Goal: Transaction & Acquisition: Book appointment/travel/reservation

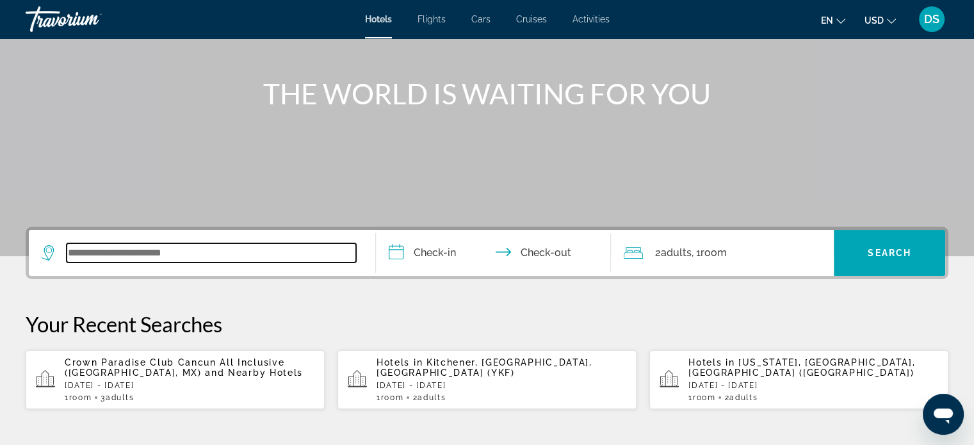
click at [148, 256] on input "Search widget" at bounding box center [212, 252] width 290 height 19
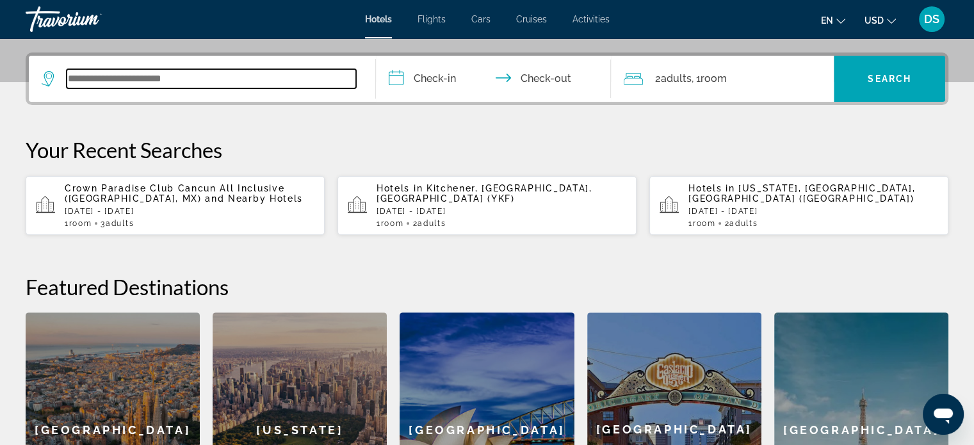
scroll to position [313, 0]
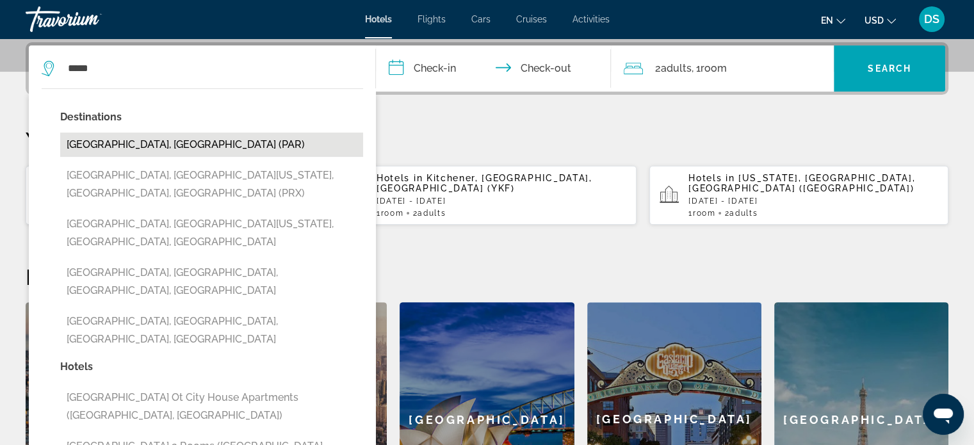
click at [133, 145] on button "[GEOGRAPHIC_DATA], [GEOGRAPHIC_DATA] (PAR)" at bounding box center [211, 145] width 303 height 24
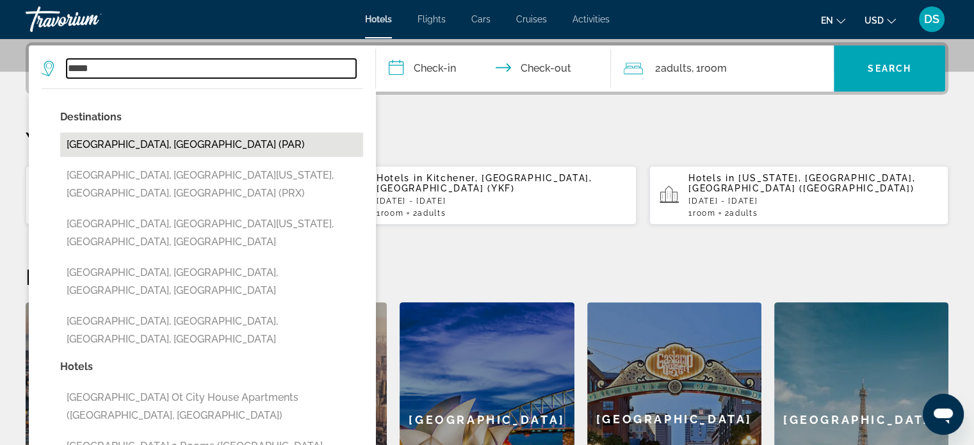
type input "**********"
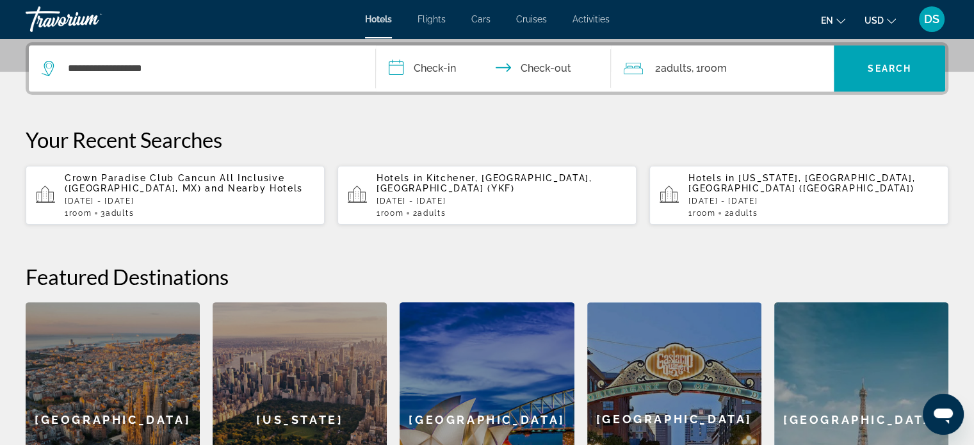
click at [446, 65] on input "**********" at bounding box center [496, 70] width 241 height 50
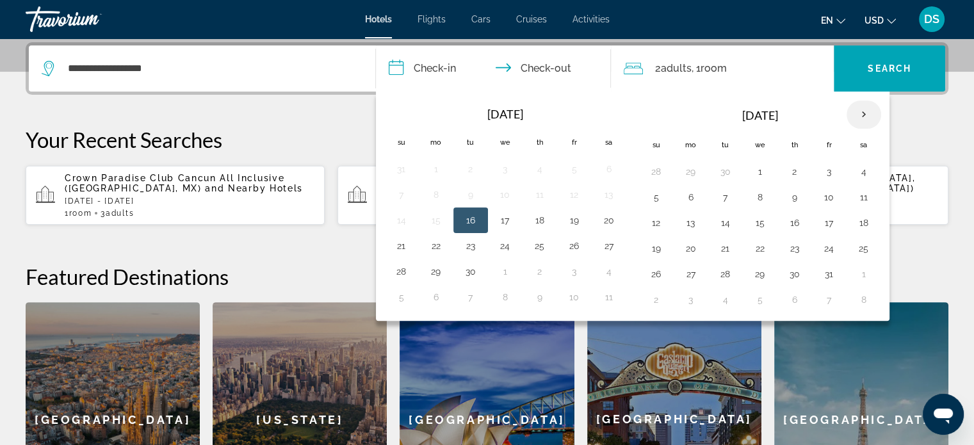
click at [861, 115] on th "Next month" at bounding box center [864, 115] width 35 height 28
click at [824, 268] on button "28" at bounding box center [829, 274] width 20 height 18
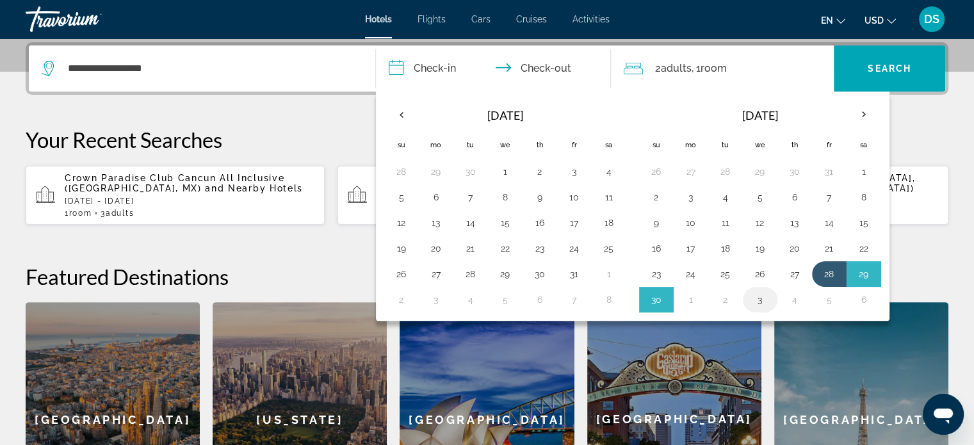
click at [760, 296] on button "3" at bounding box center [760, 300] width 20 height 18
type input "**********"
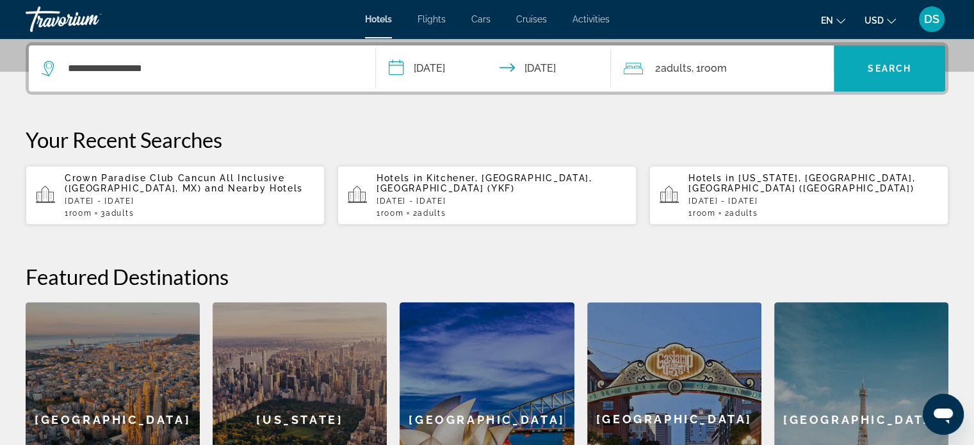
click at [877, 69] on span "Search" at bounding box center [890, 68] width 44 height 10
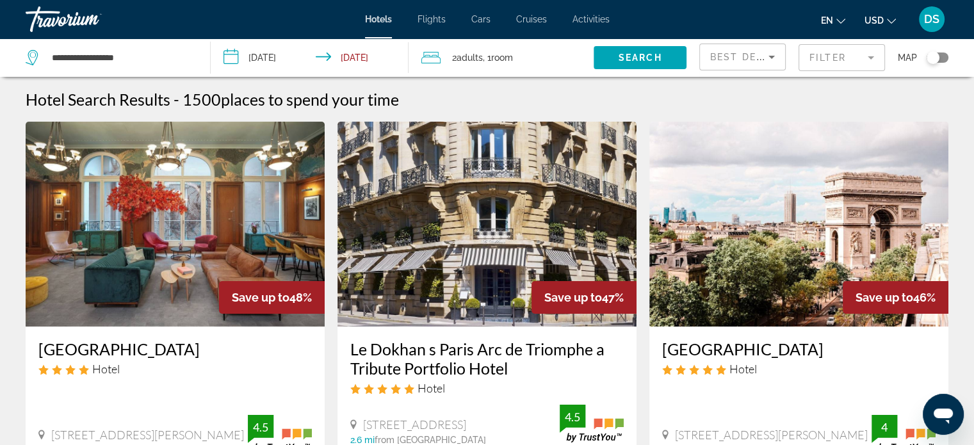
click at [657, 391] on div "Grand Hôtel Champs Elysées Hotel 78 Bis Avenue Marceau, Paris 2.2 mi from Paris…" at bounding box center [798, 398] width 299 height 142
click at [725, 53] on span "Best Deals" at bounding box center [743, 57] width 67 height 10
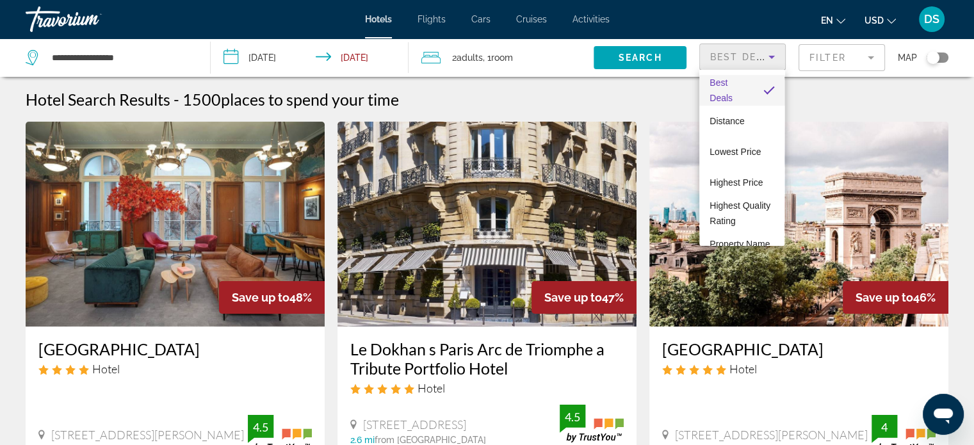
click at [772, 59] on div at bounding box center [487, 222] width 974 height 445
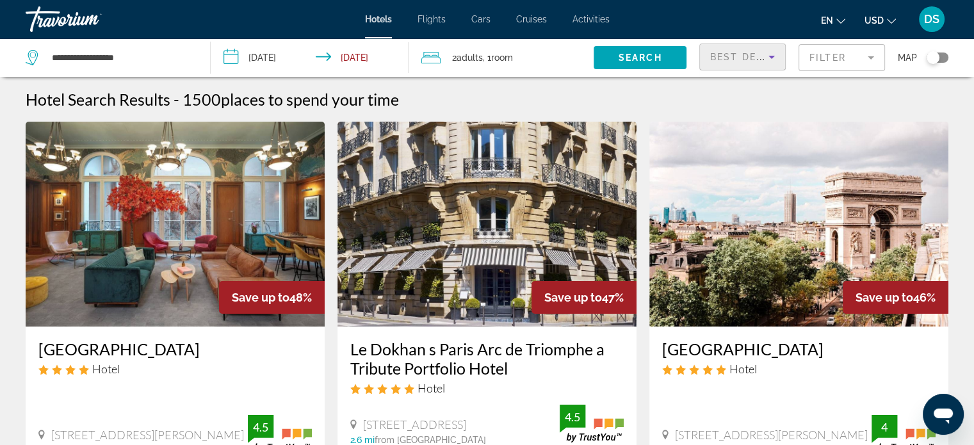
click at [772, 59] on icon "Sort by" at bounding box center [771, 56] width 15 height 15
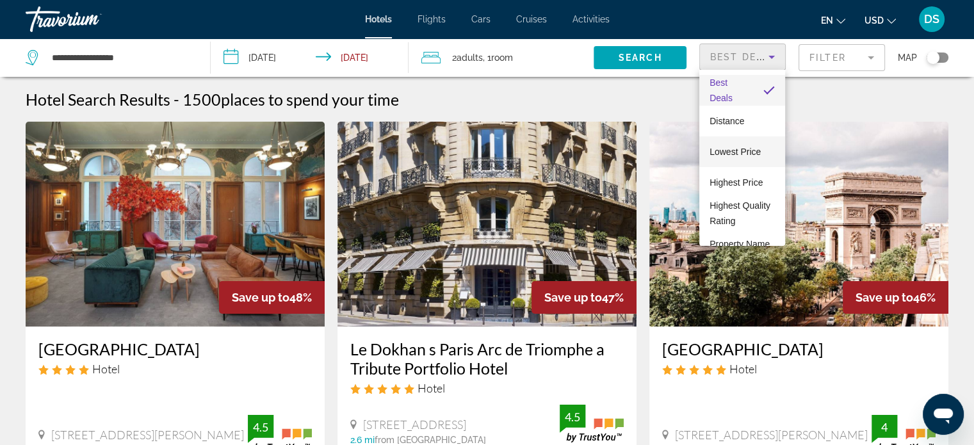
drag, startPoint x: 733, startPoint y: 152, endPoint x: 747, endPoint y: 164, distance: 18.2
click at [733, 152] on span "Lowest Price" at bounding box center [735, 152] width 51 height 10
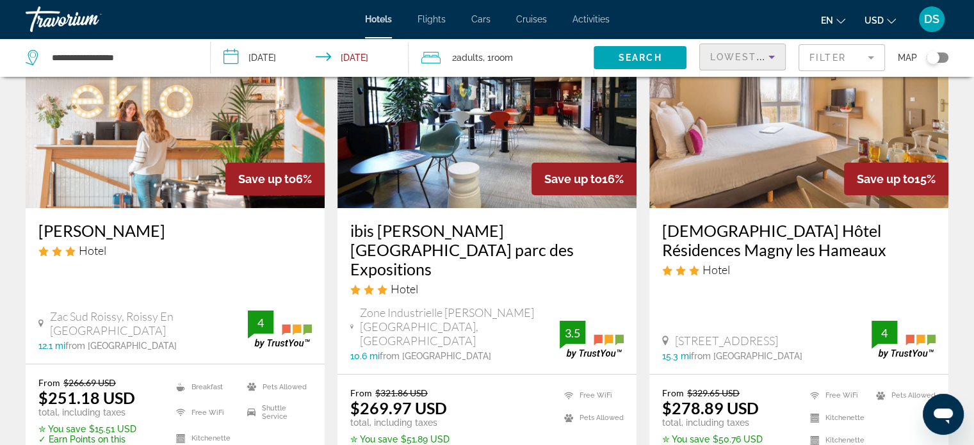
scroll to position [128, 0]
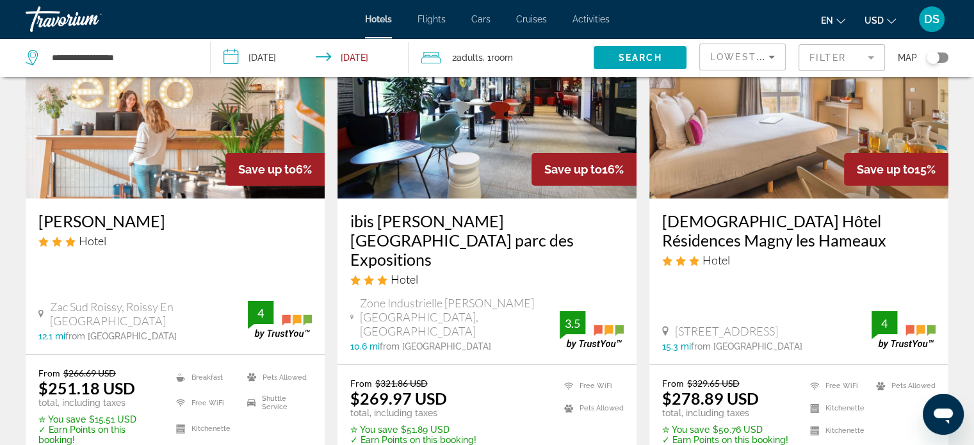
click at [677, 13] on div "en English Español Français Italiano Português русский USD USD ($) MXN (Mex$) C…" at bounding box center [786, 19] width 327 height 27
click at [879, 22] on span "USD" at bounding box center [874, 20] width 19 height 10
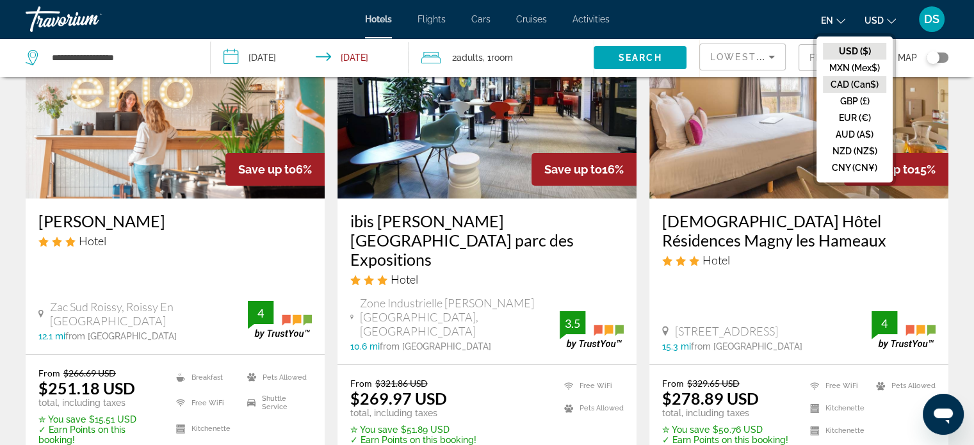
click at [861, 79] on button "CAD (Can$)" at bounding box center [854, 84] width 63 height 17
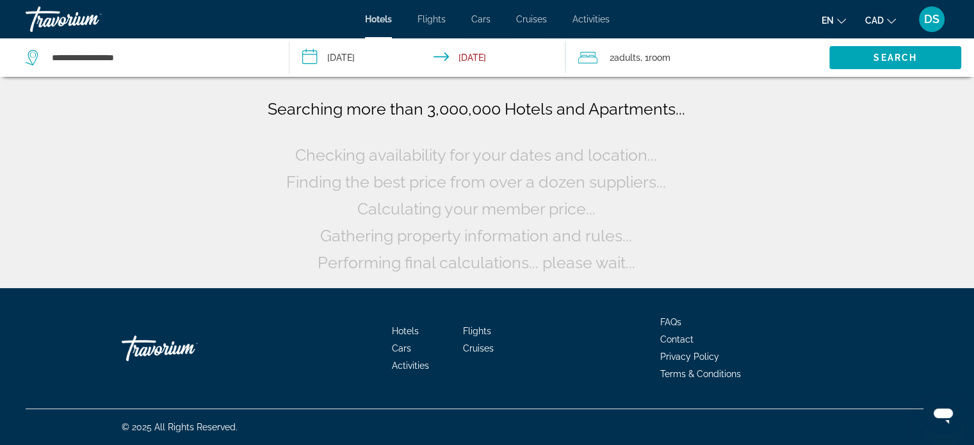
scroll to position [0, 0]
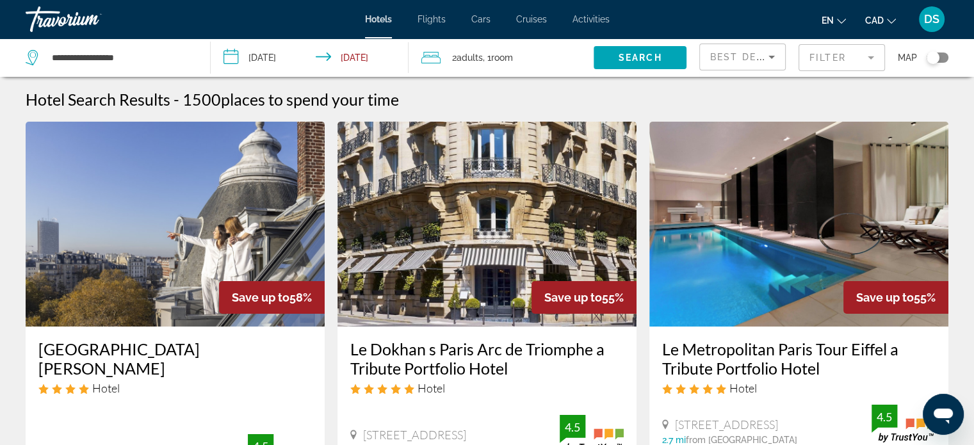
click at [290, 58] on input "**********" at bounding box center [312, 59] width 203 height 42
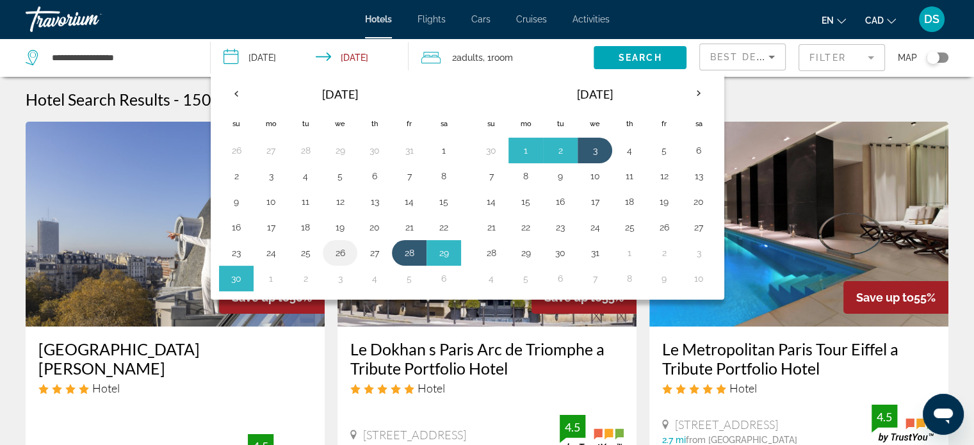
click at [336, 252] on button "26" at bounding box center [340, 253] width 20 height 18
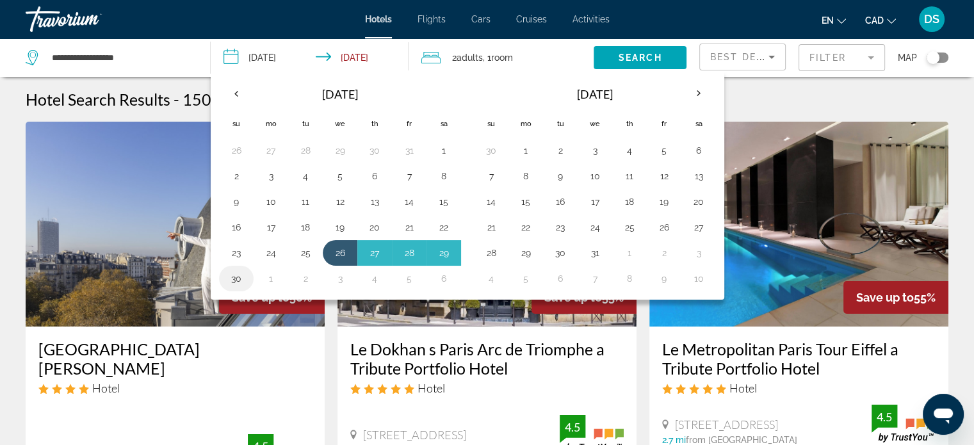
click at [233, 276] on button "30" at bounding box center [236, 279] width 20 height 18
type input "**********"
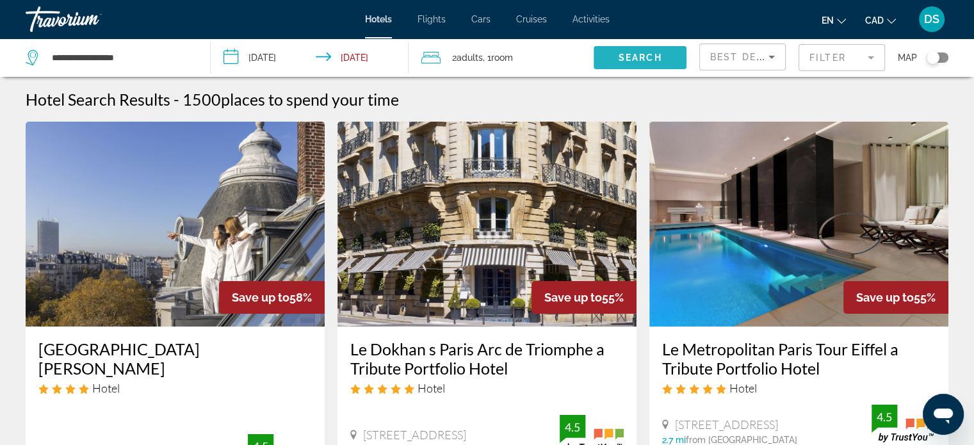
click at [642, 58] on span "Search" at bounding box center [641, 58] width 44 height 10
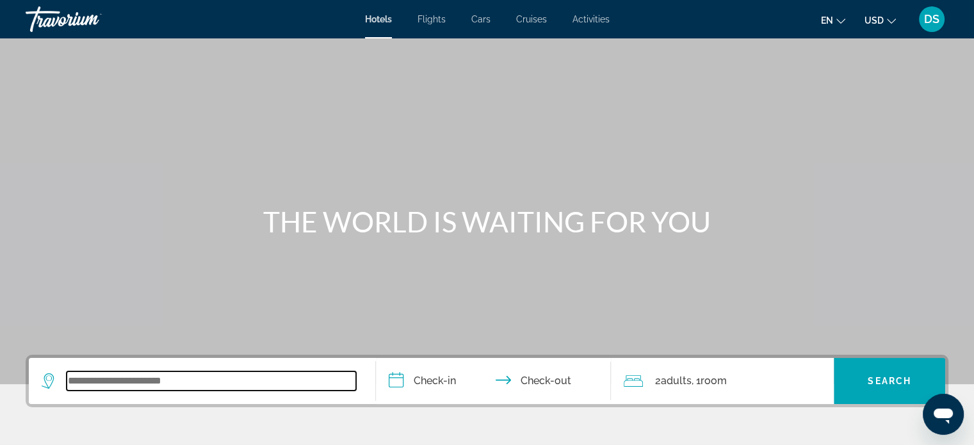
click at [183, 386] on input "Search widget" at bounding box center [212, 381] width 290 height 19
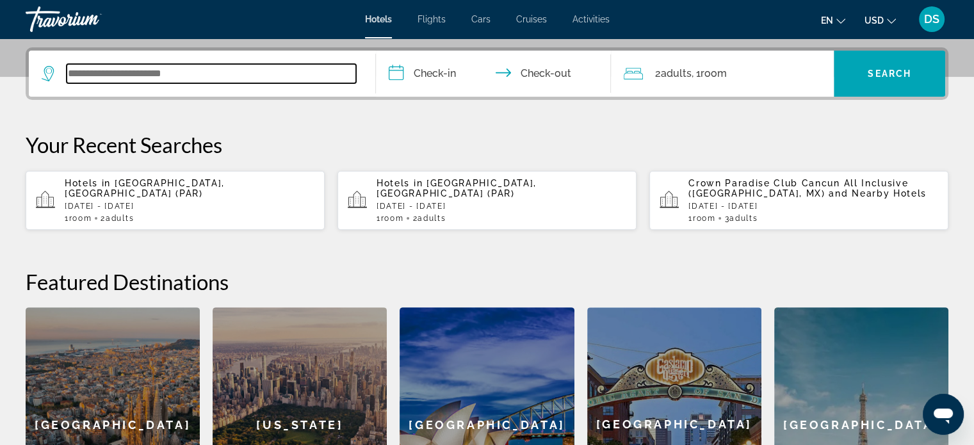
scroll to position [313, 0]
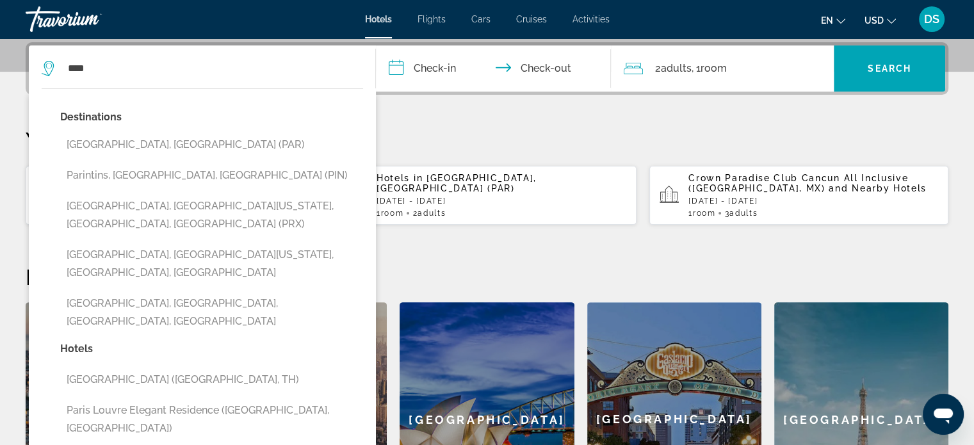
drag, startPoint x: 126, startPoint y: 142, endPoint x: 136, endPoint y: 140, distance: 9.8
click at [126, 142] on button "[GEOGRAPHIC_DATA], [GEOGRAPHIC_DATA] (PAR)" at bounding box center [211, 145] width 303 height 24
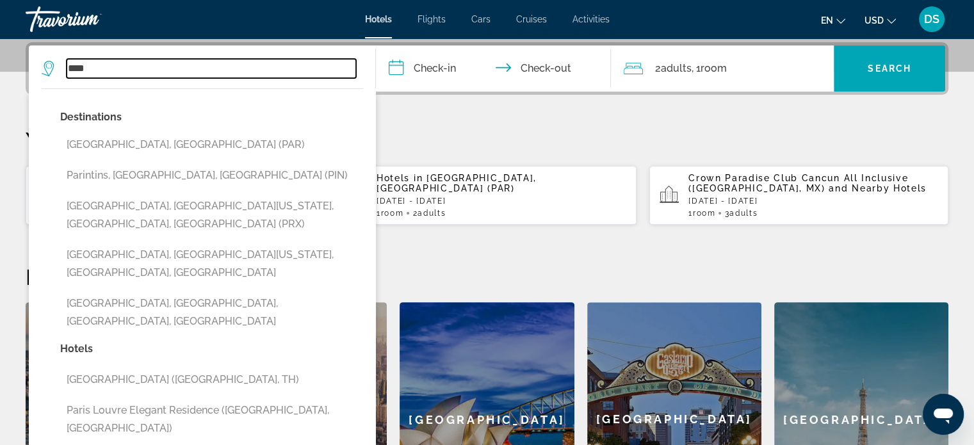
type input "**********"
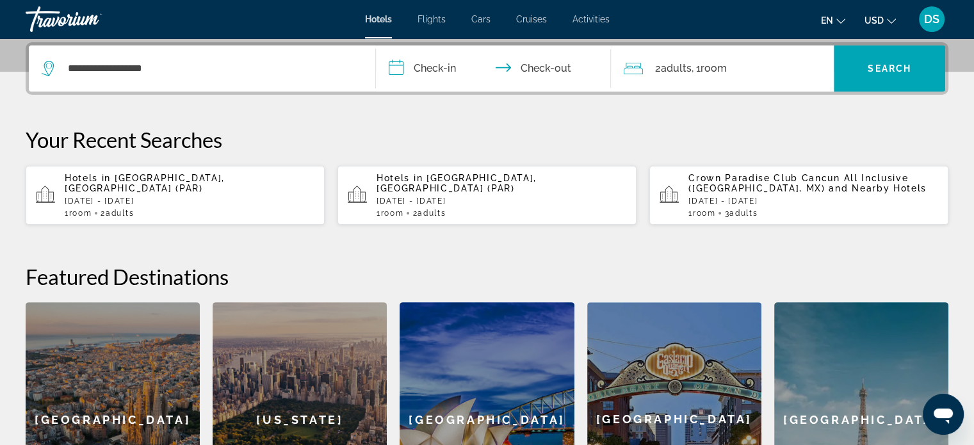
click at [450, 66] on input "**********" at bounding box center [496, 70] width 241 height 50
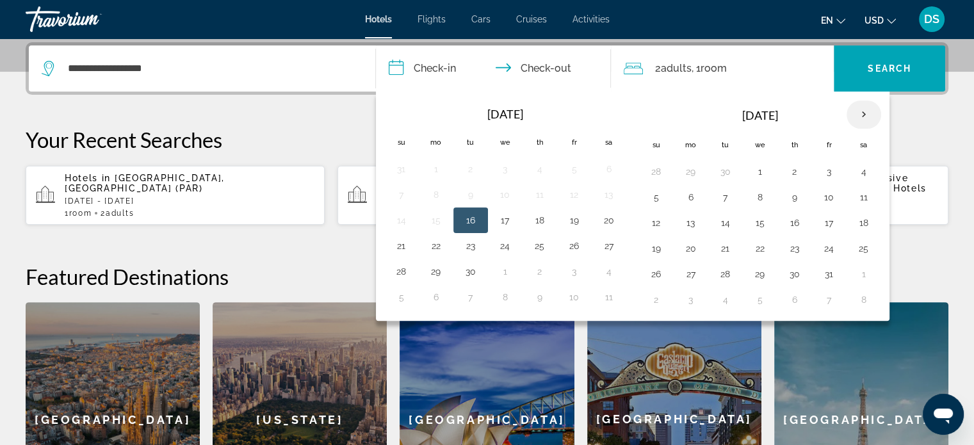
click at [858, 115] on th "Next month" at bounding box center [864, 115] width 35 height 28
click at [756, 274] on button "26" at bounding box center [760, 274] width 20 height 18
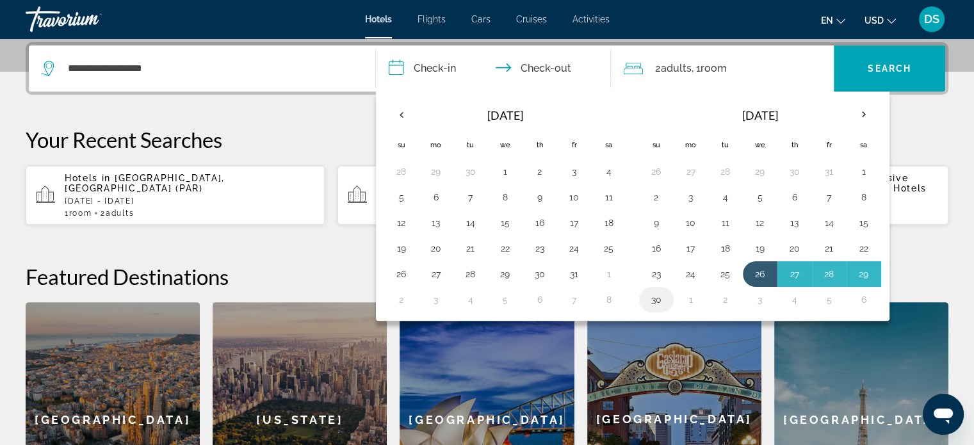
click at [658, 298] on button "30" at bounding box center [656, 300] width 20 height 18
type input "**********"
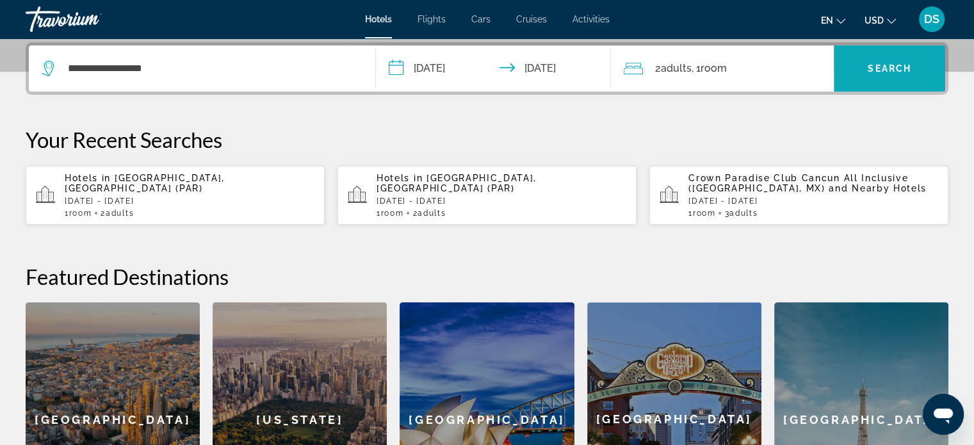
click at [892, 64] on span "Search" at bounding box center [890, 68] width 44 height 10
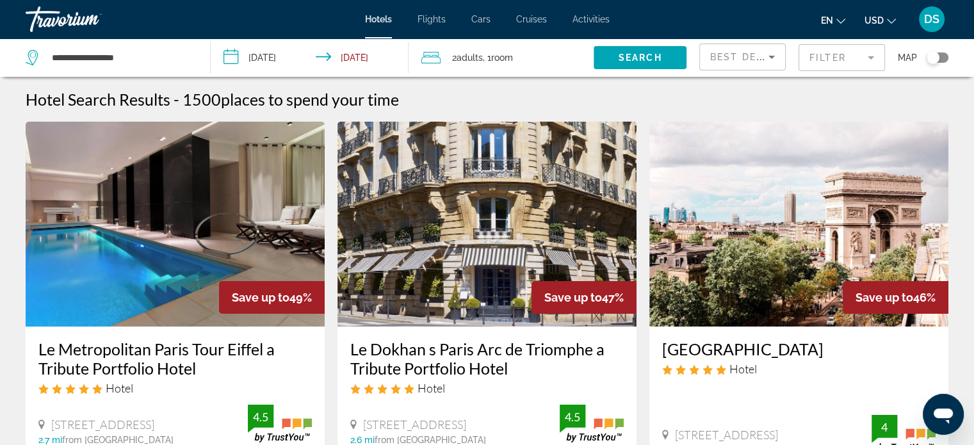
click at [771, 58] on icon "Sort by" at bounding box center [772, 57] width 6 height 3
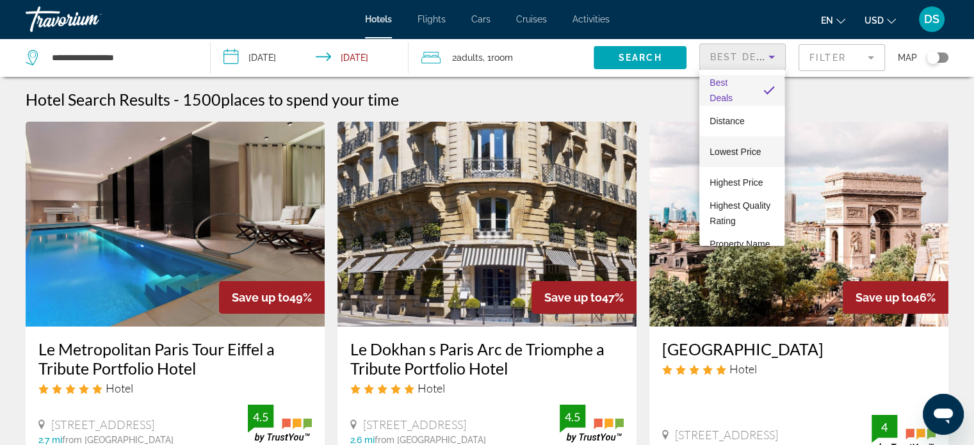
click at [751, 151] on span "Lowest Price" at bounding box center [735, 152] width 51 height 10
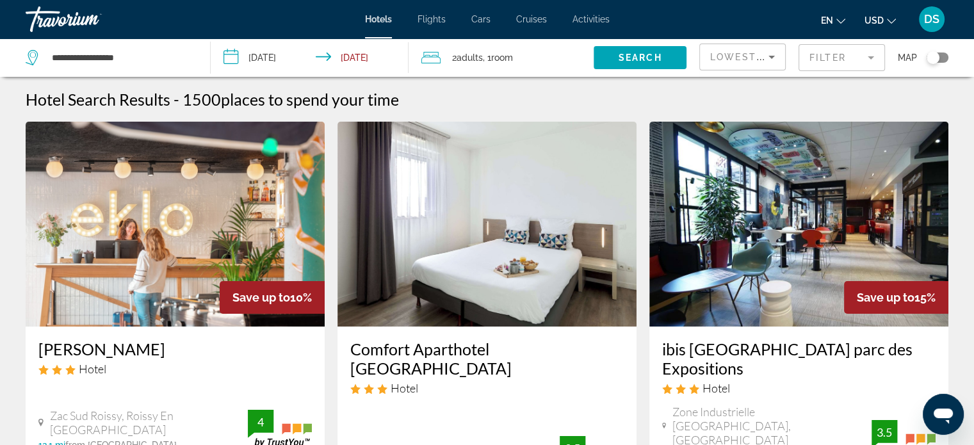
click at [880, 18] on span "USD" at bounding box center [874, 20] width 19 height 10
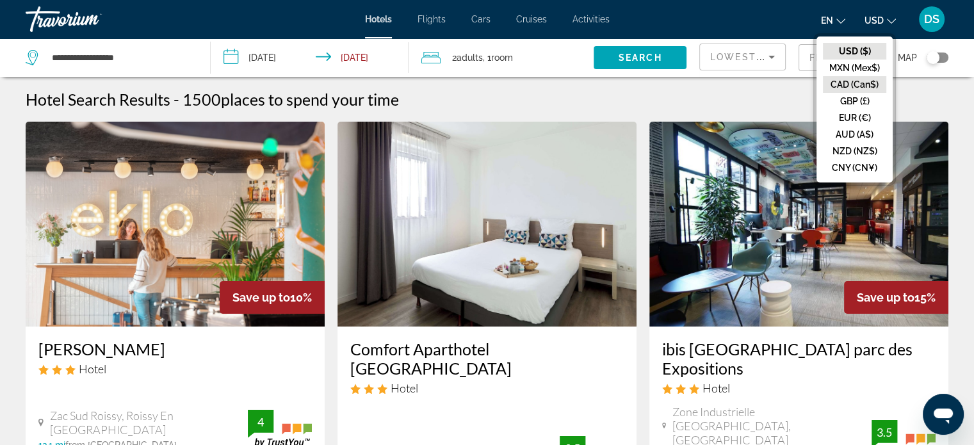
click at [866, 84] on button "CAD (Can$)" at bounding box center [854, 84] width 63 height 17
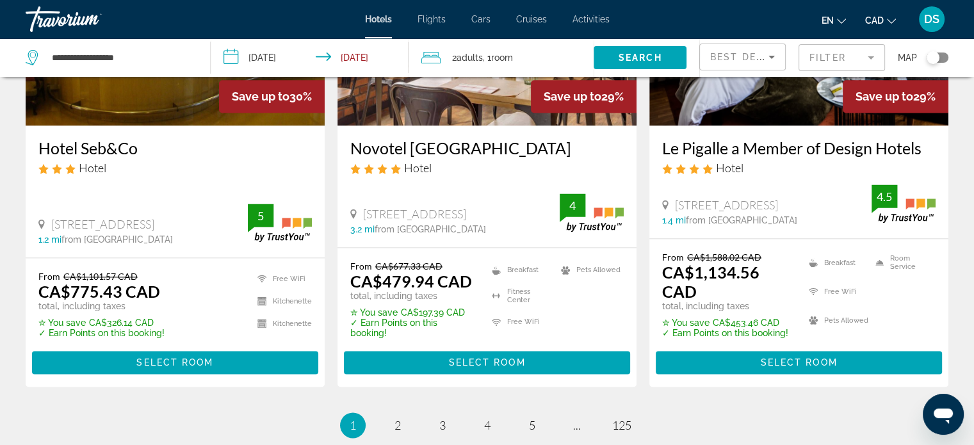
scroll to position [1729, 0]
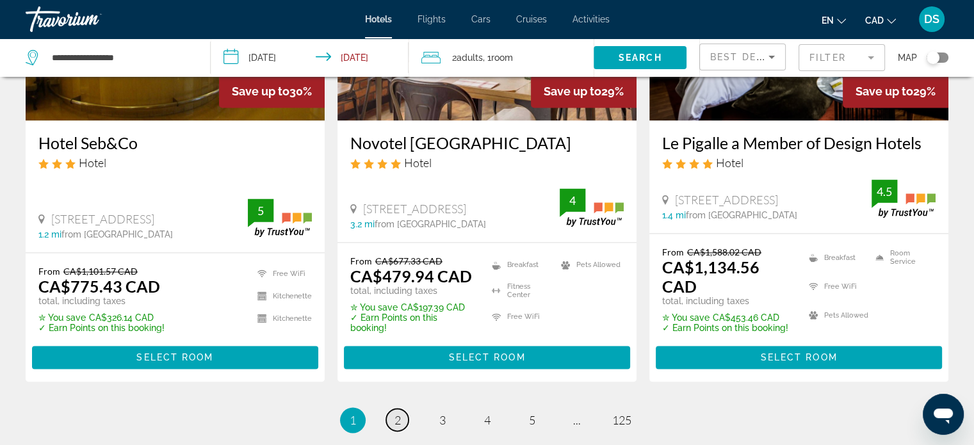
click at [397, 413] on span "2" at bounding box center [398, 420] width 6 height 14
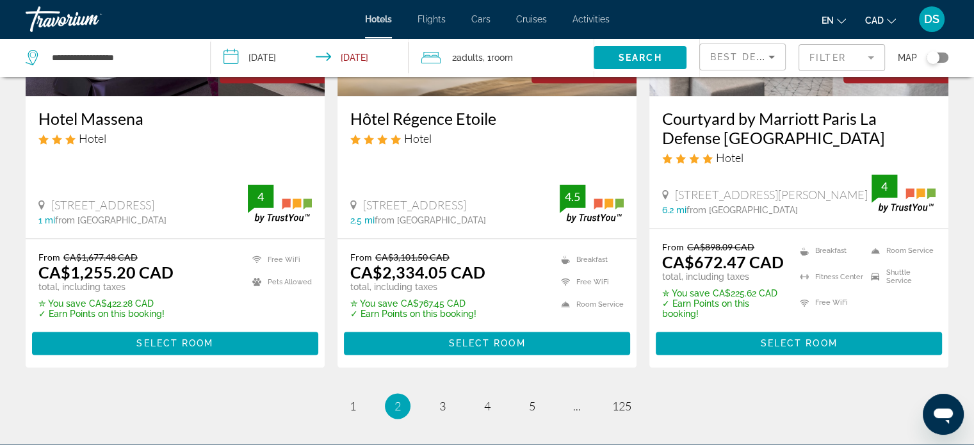
scroll to position [1729, 0]
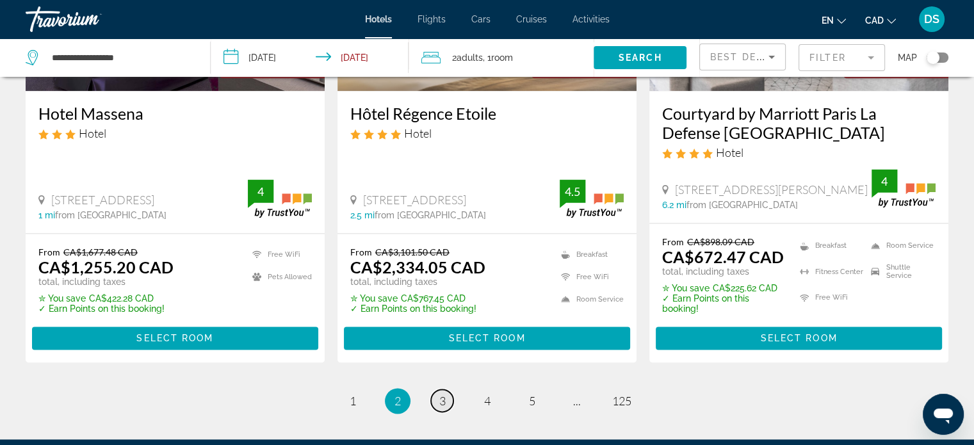
drag, startPoint x: 442, startPoint y: 389, endPoint x: 518, endPoint y: 400, distance: 76.5
click at [443, 394] on span "3" at bounding box center [442, 401] width 6 height 14
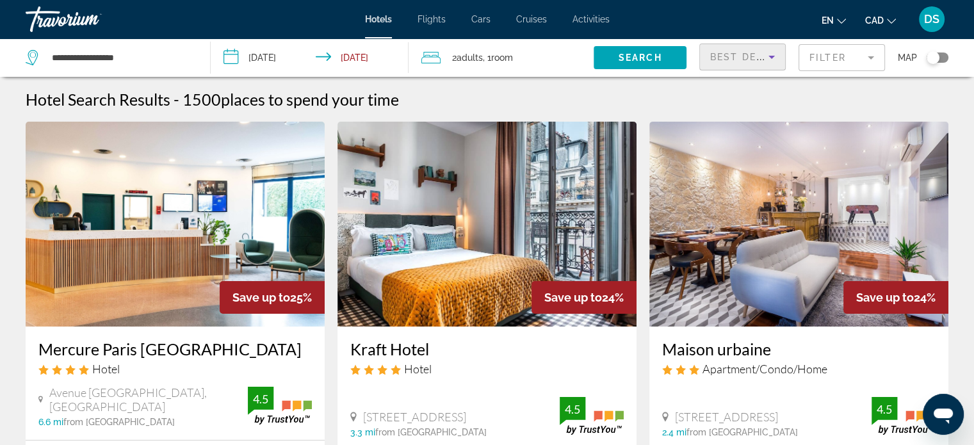
click at [774, 57] on icon "Sort by" at bounding box center [771, 56] width 15 height 15
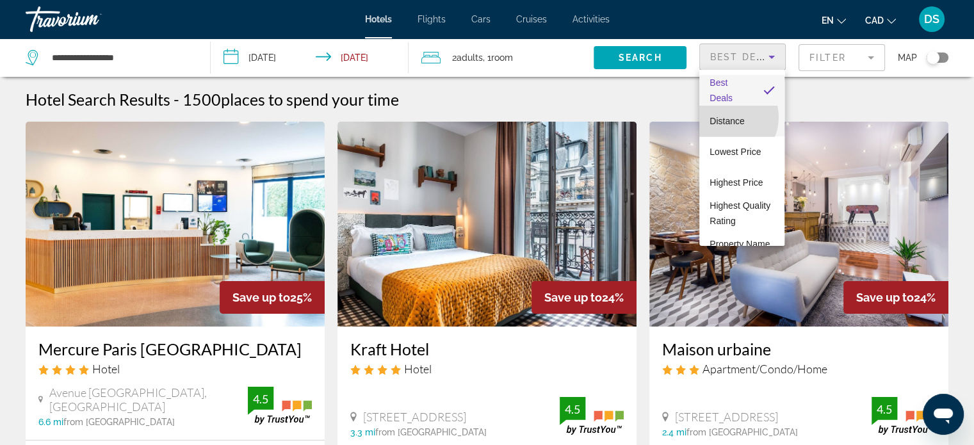
click at [726, 117] on span "Distance" at bounding box center [727, 121] width 35 height 10
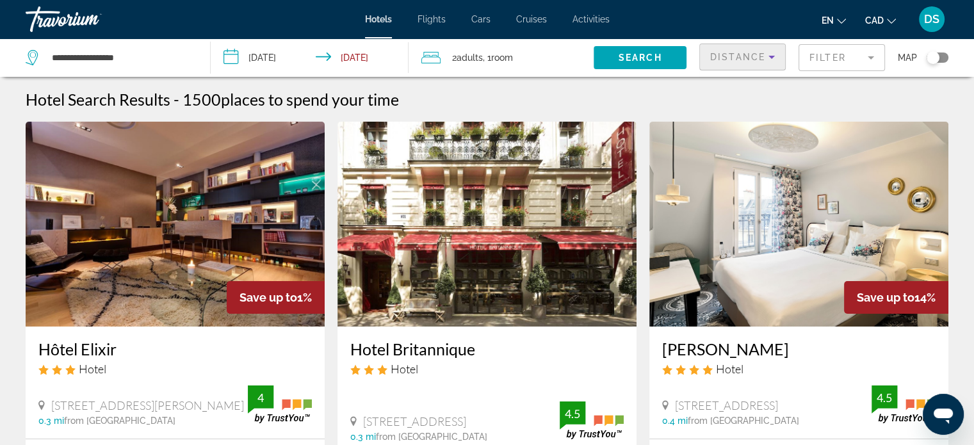
click at [771, 57] on icon "Sort by" at bounding box center [772, 57] width 6 height 3
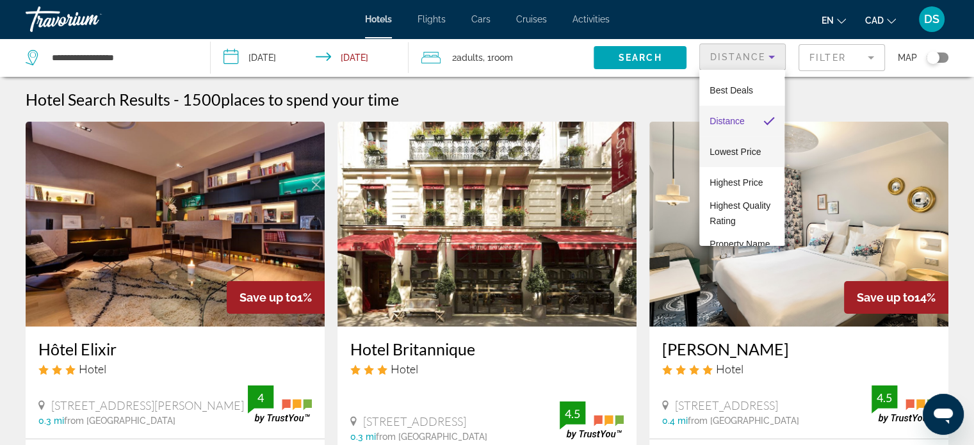
click at [730, 152] on span "Lowest Price" at bounding box center [735, 152] width 51 height 10
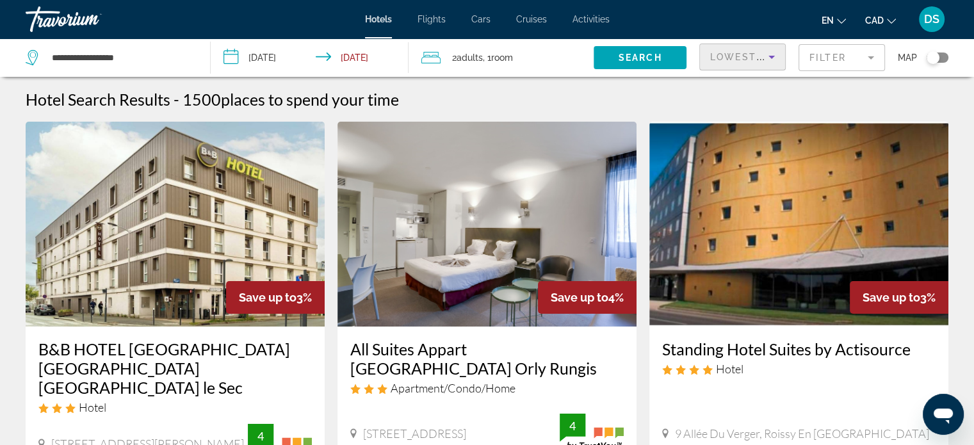
click at [778, 58] on icon "Sort by" at bounding box center [771, 56] width 15 height 15
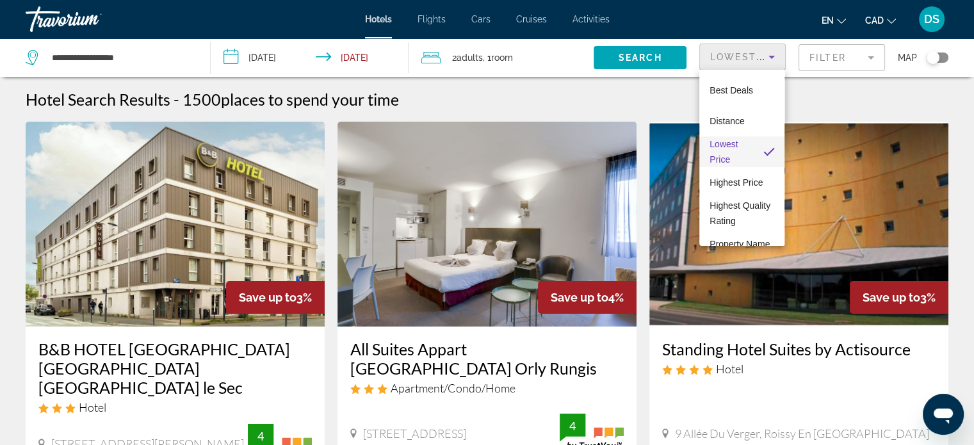
drag, startPoint x: 630, startPoint y: 49, endPoint x: 671, endPoint y: 108, distance: 72.3
click at [630, 49] on div at bounding box center [487, 222] width 974 height 445
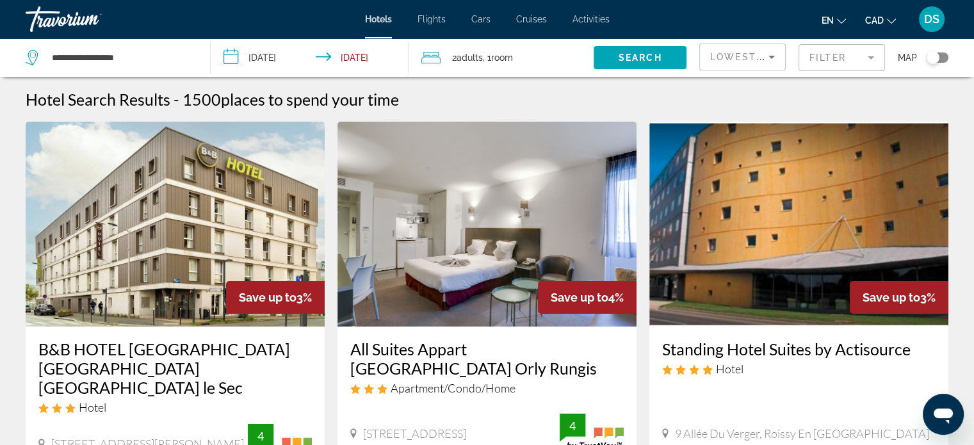
click at [931, 58] on div "Toggle map" at bounding box center [933, 57] width 13 height 13
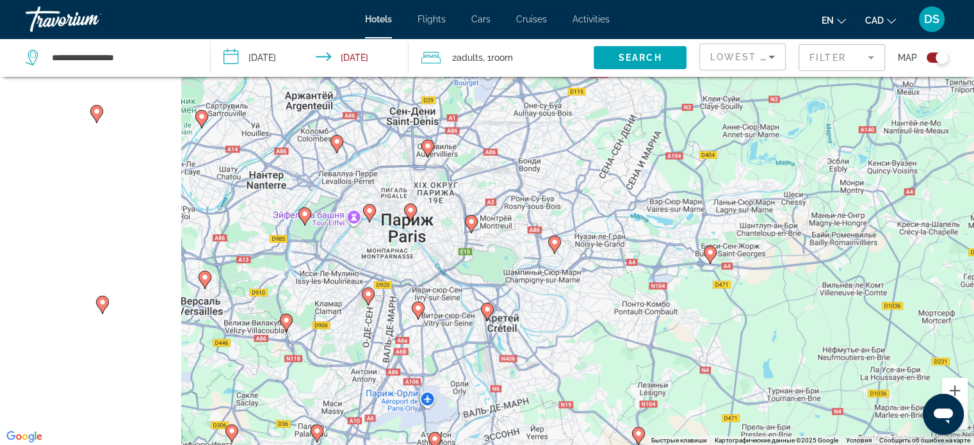
drag, startPoint x: 190, startPoint y: 225, endPoint x: 521, endPoint y: 311, distance: 342.9
click at [521, 311] on div "Чтобы активировать перетаскивание с помощью клавиатуры, нажмите Alt + Ввод. Пос…" at bounding box center [487, 222] width 974 height 445
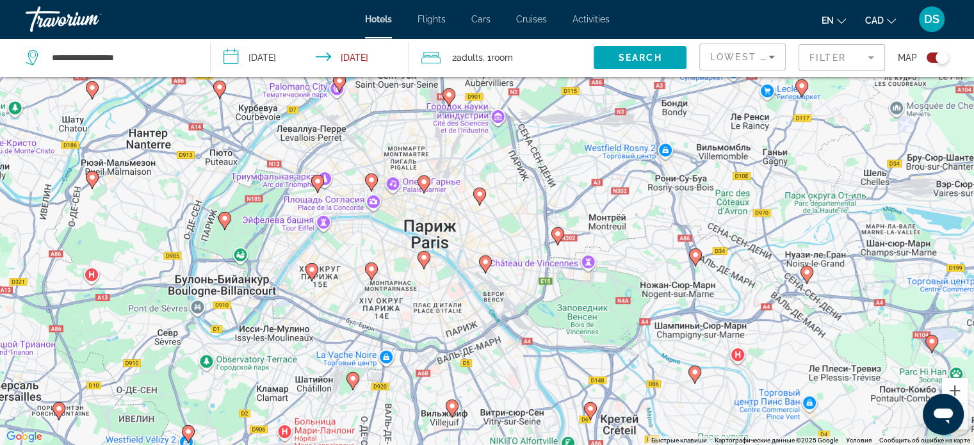
drag, startPoint x: 414, startPoint y: 259, endPoint x: 452, endPoint y: 312, distance: 64.7
click at [452, 312] on div "Чтобы активировать перетаскивание с помощью клавиатуры, нажмите Alt + Ввод. Пос…" at bounding box center [487, 222] width 974 height 445
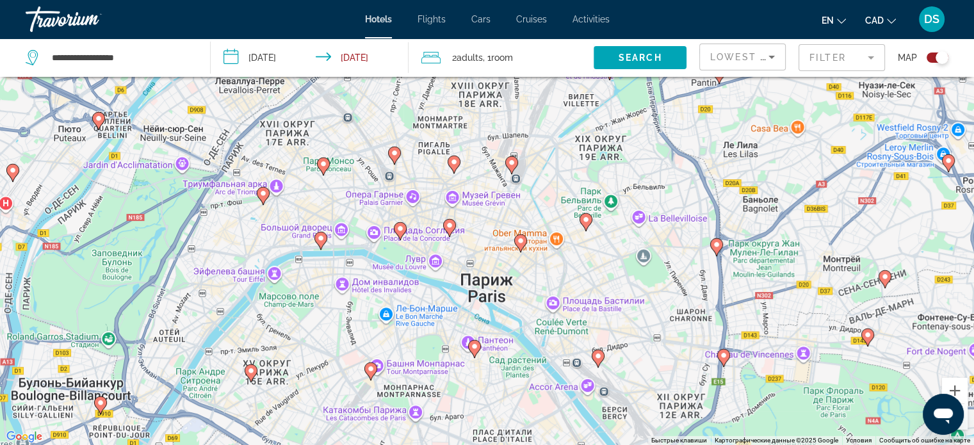
drag, startPoint x: 382, startPoint y: 218, endPoint x: 625, endPoint y: 297, distance: 255.2
click at [625, 297] on div "Чтобы активировать перетаскивание с помощью клавиатуры, нажмите Alt + Ввод. Пос…" at bounding box center [487, 222] width 974 height 445
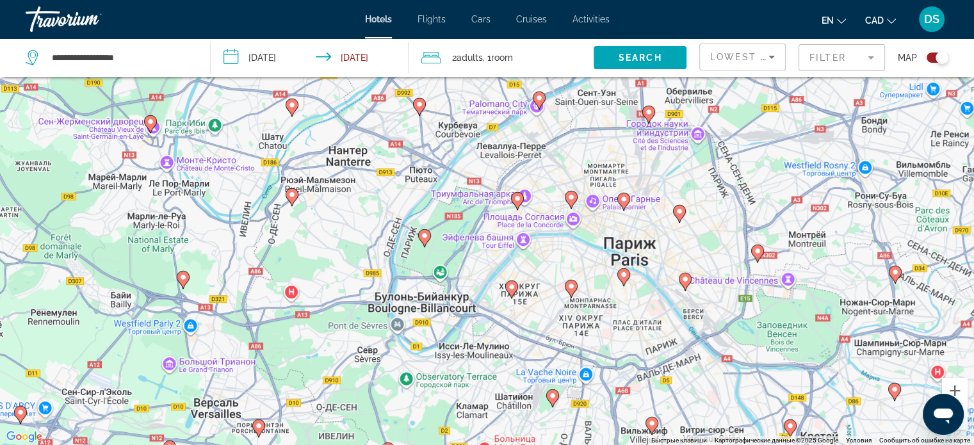
click at [933, 56] on div "Toggle map" at bounding box center [938, 58] width 22 height 10
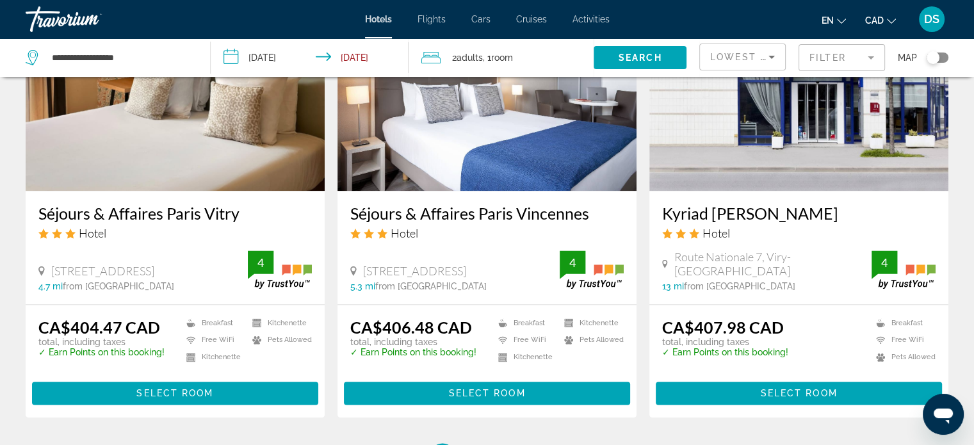
scroll to position [1729, 0]
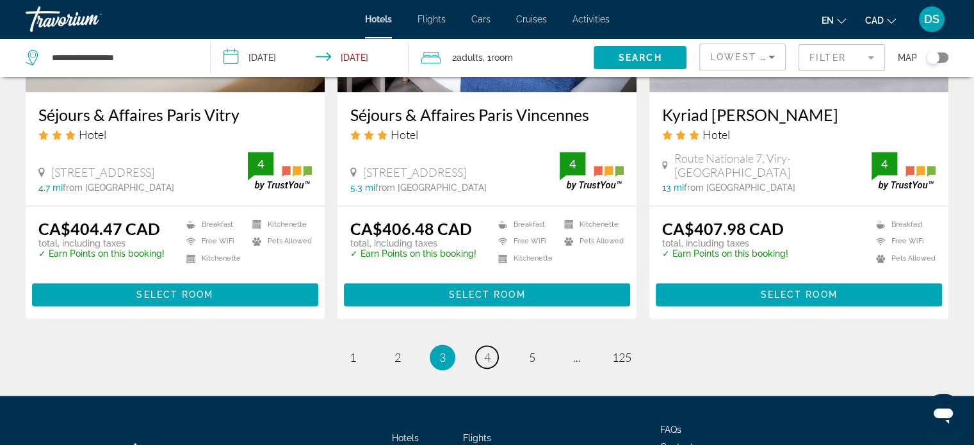
click at [486, 350] on span "4" at bounding box center [487, 357] width 6 height 14
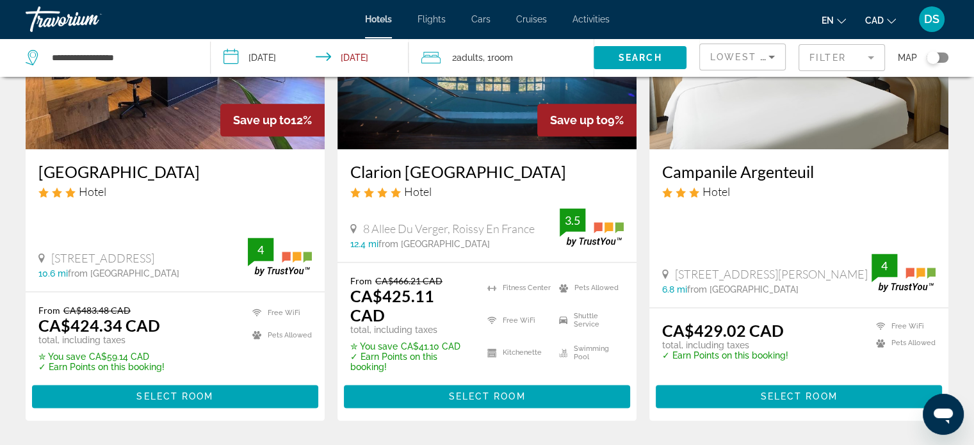
scroll to position [1665, 0]
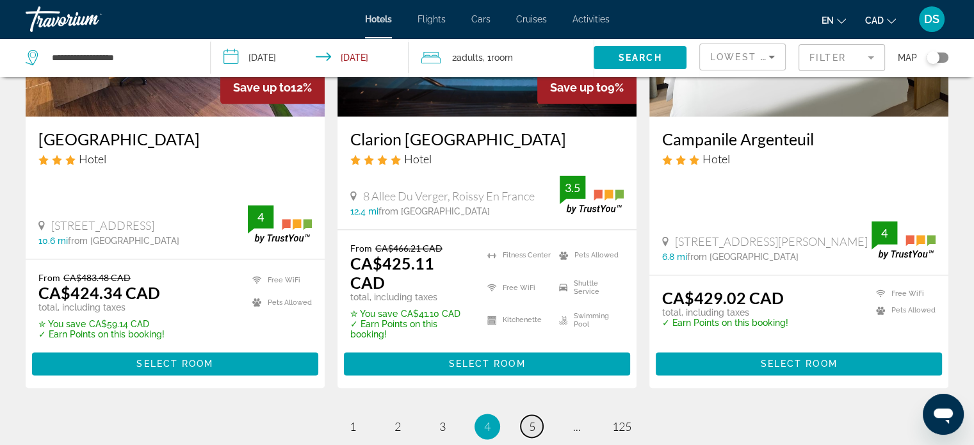
click at [532, 420] on span "5" at bounding box center [532, 427] width 6 height 14
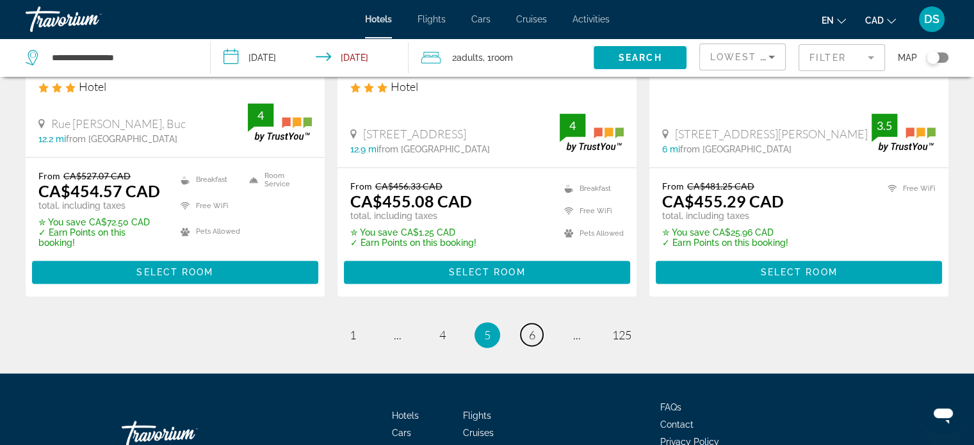
scroll to position [1793, 0]
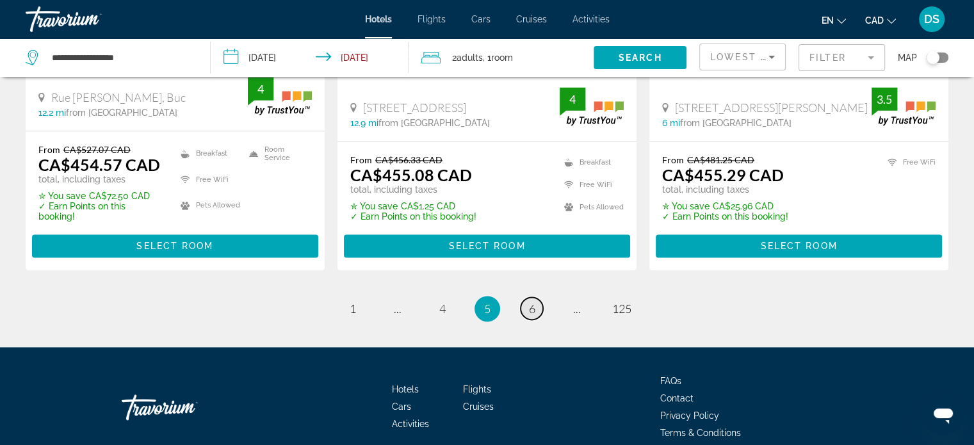
click at [532, 302] on span "6" at bounding box center [532, 309] width 6 height 14
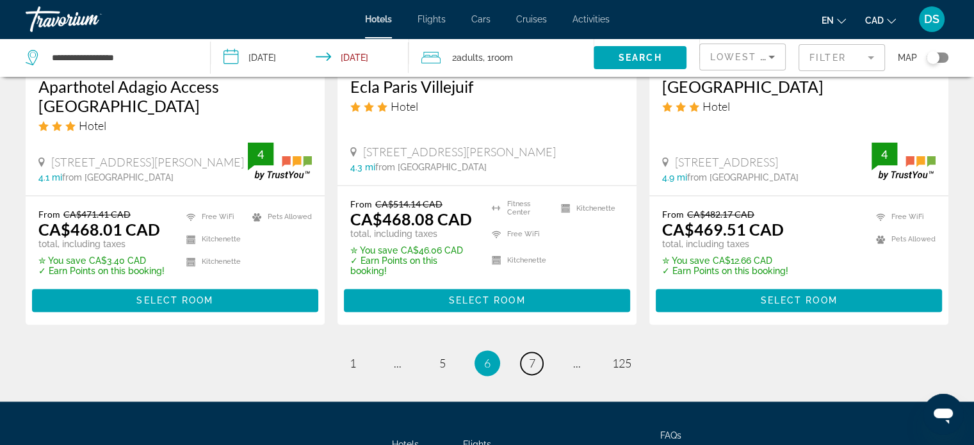
scroll to position [1825, 0]
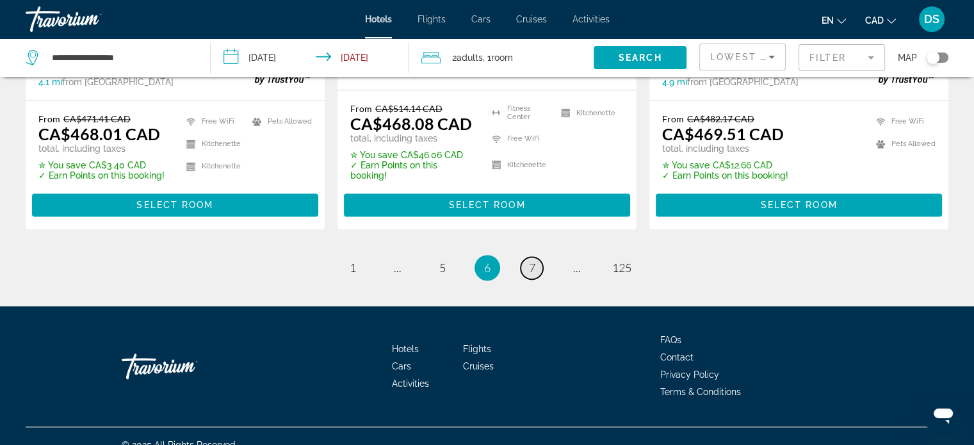
click at [526, 257] on link "page 7" at bounding box center [532, 268] width 22 height 22
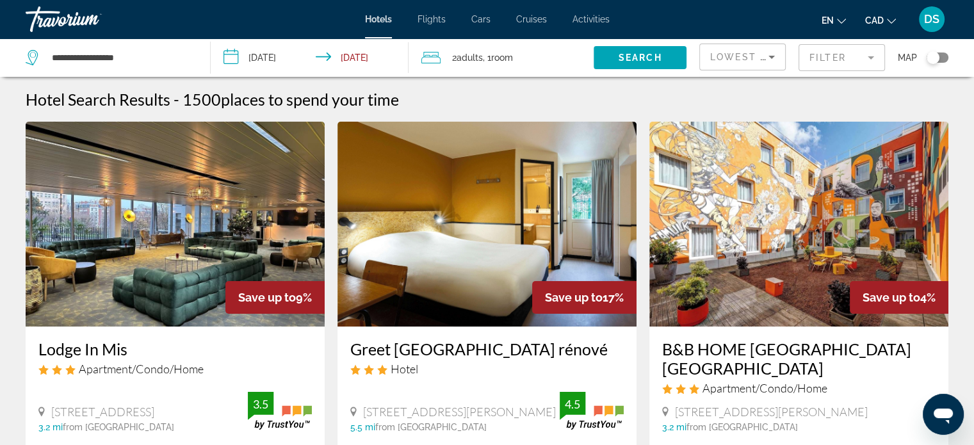
click at [184, 255] on img "Main content" at bounding box center [175, 224] width 299 height 205
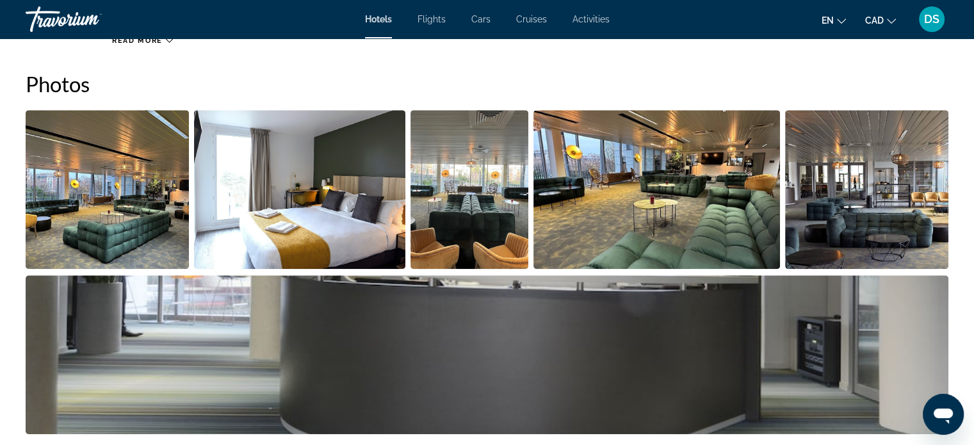
scroll to position [641, 0]
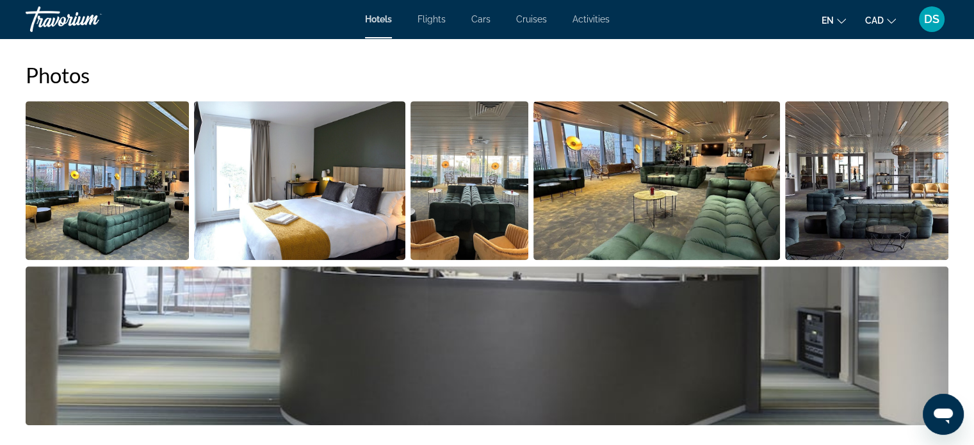
click at [116, 185] on img "Open full-screen image slider" at bounding box center [107, 180] width 163 height 159
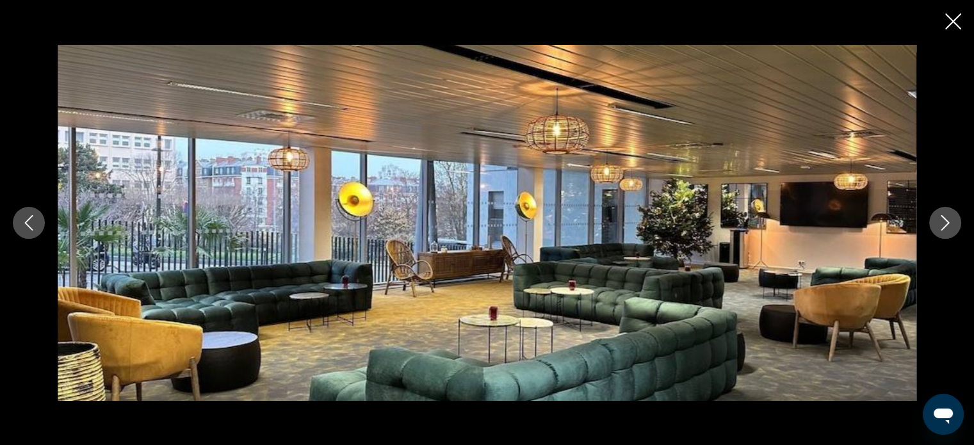
click at [952, 224] on icon "Next image" at bounding box center [945, 222] width 15 height 15
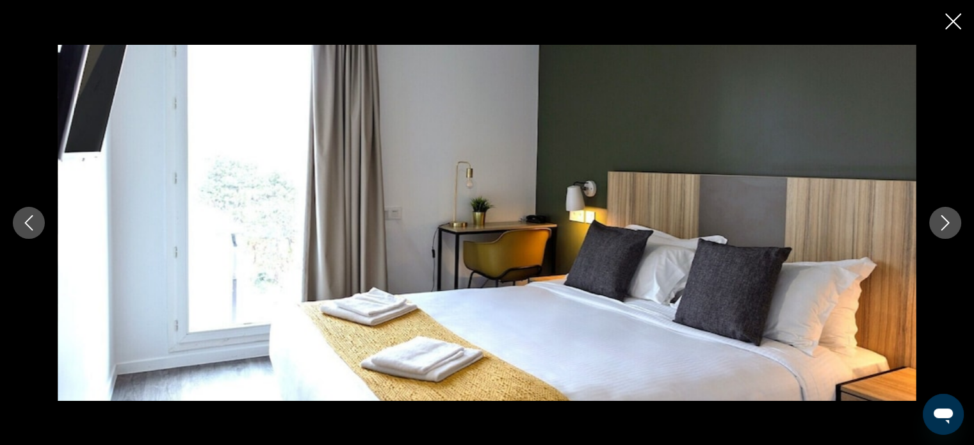
click at [952, 224] on icon "Next image" at bounding box center [945, 222] width 15 height 15
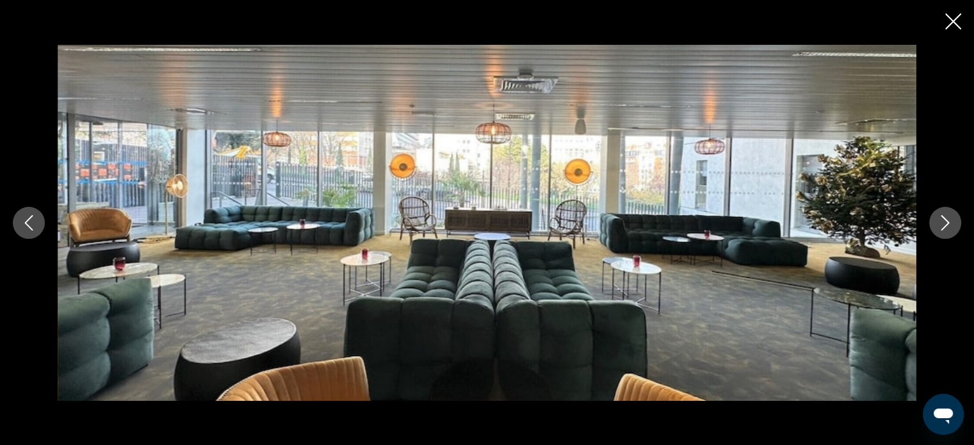
click at [952, 224] on icon "Next image" at bounding box center [945, 222] width 15 height 15
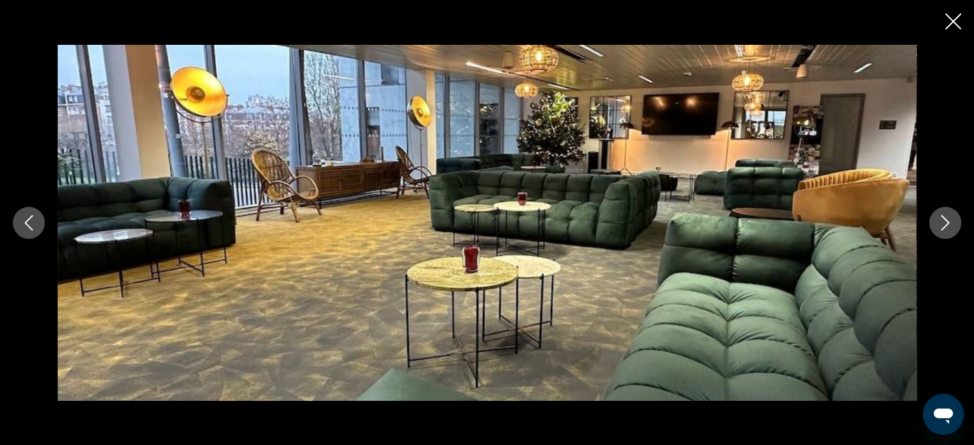
click at [952, 224] on icon "Next image" at bounding box center [945, 222] width 15 height 15
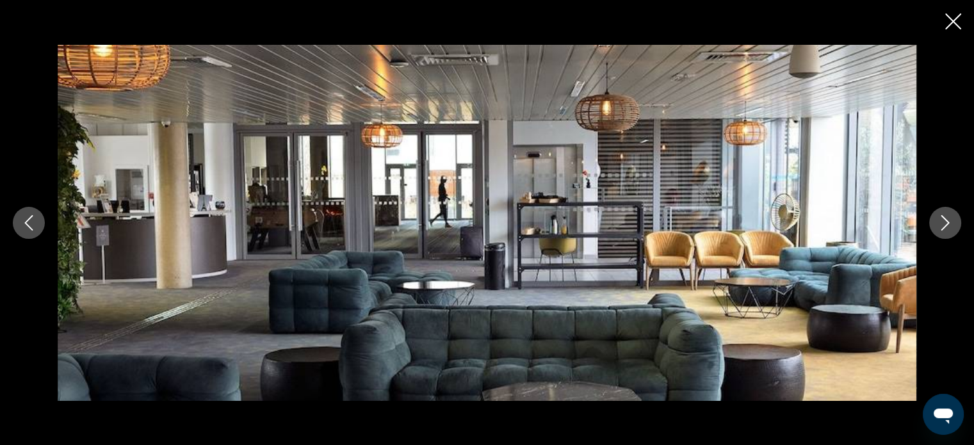
click at [952, 224] on icon "Next image" at bounding box center [945, 222] width 15 height 15
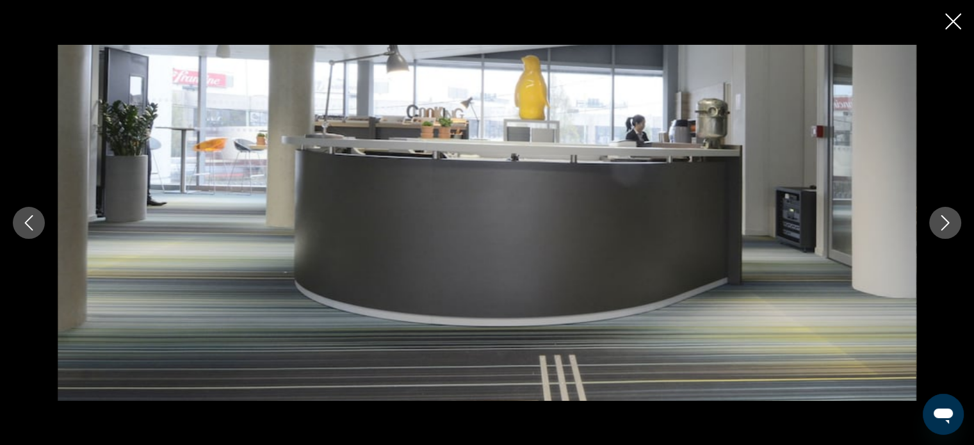
click at [952, 224] on icon "Next image" at bounding box center [945, 222] width 15 height 15
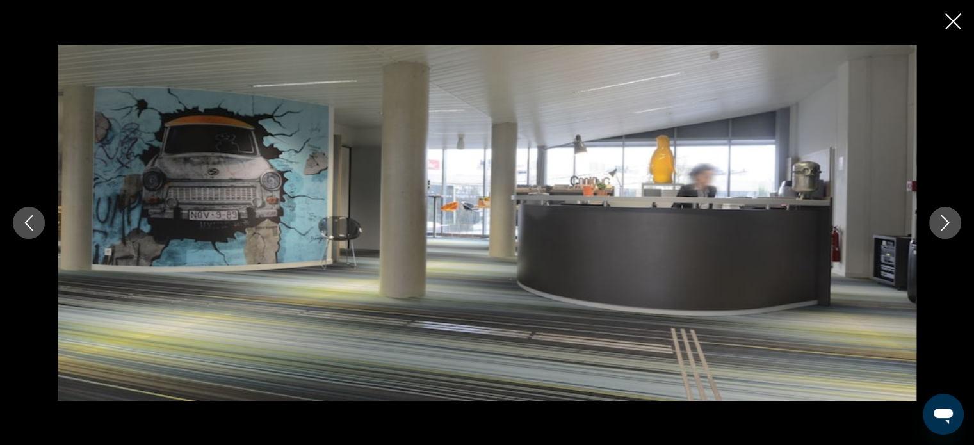
click at [952, 224] on icon "Next image" at bounding box center [945, 222] width 15 height 15
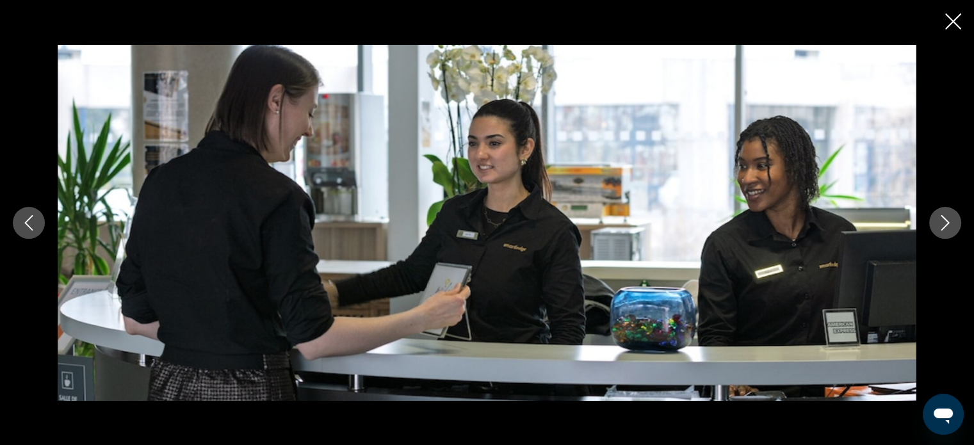
click at [952, 224] on icon "Next image" at bounding box center [945, 222] width 15 height 15
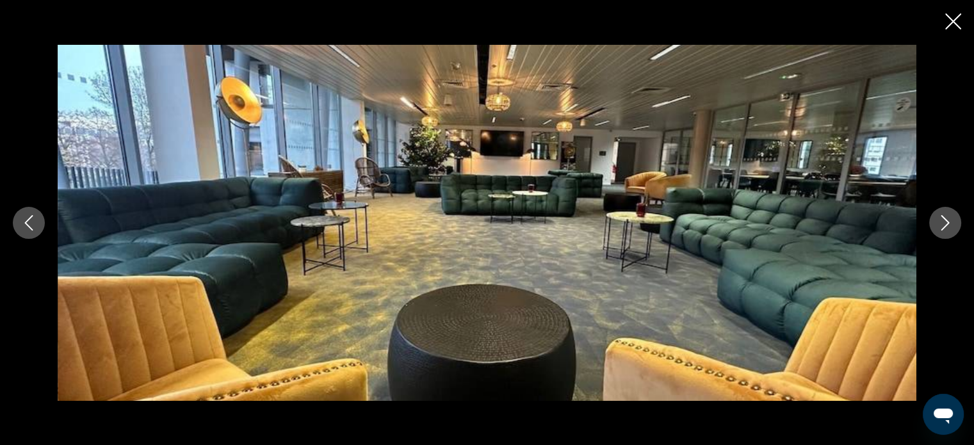
click at [952, 224] on icon "Next image" at bounding box center [945, 222] width 15 height 15
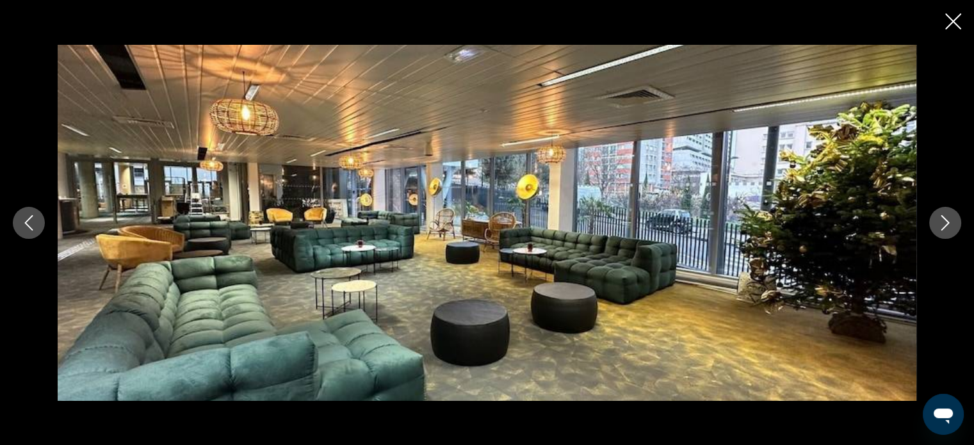
click at [952, 224] on icon "Next image" at bounding box center [945, 222] width 15 height 15
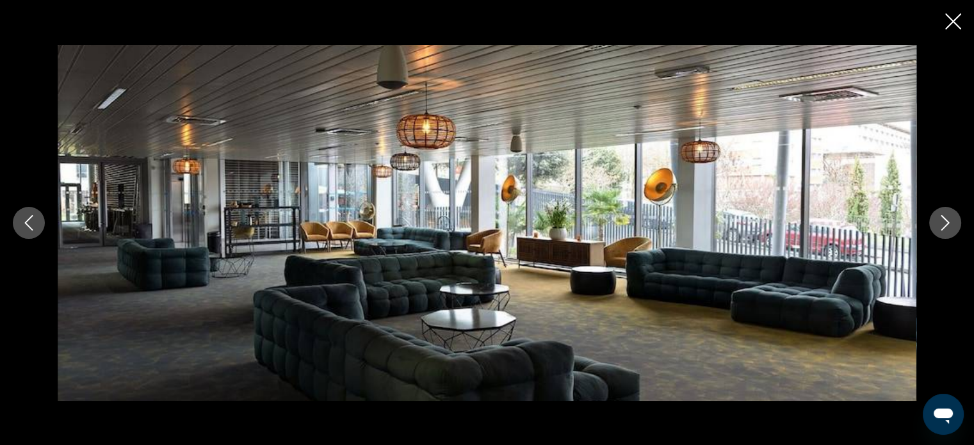
click at [952, 224] on icon "Next image" at bounding box center [945, 222] width 15 height 15
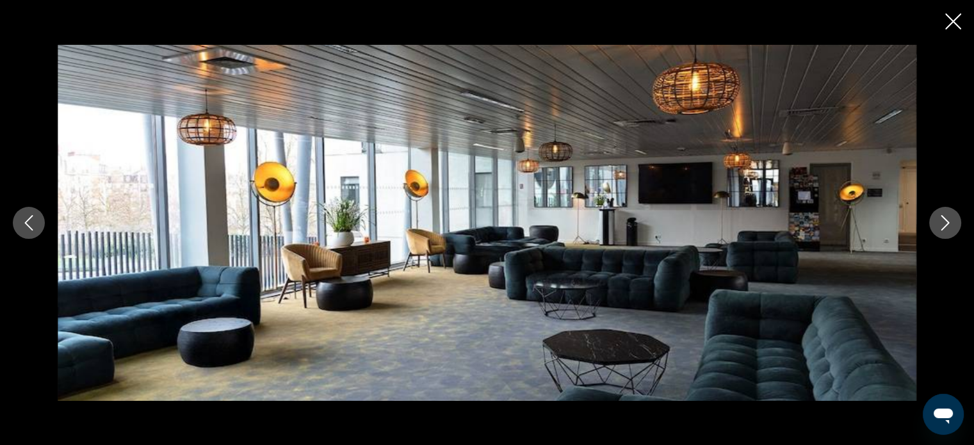
click at [952, 224] on icon "Next image" at bounding box center [945, 222] width 15 height 15
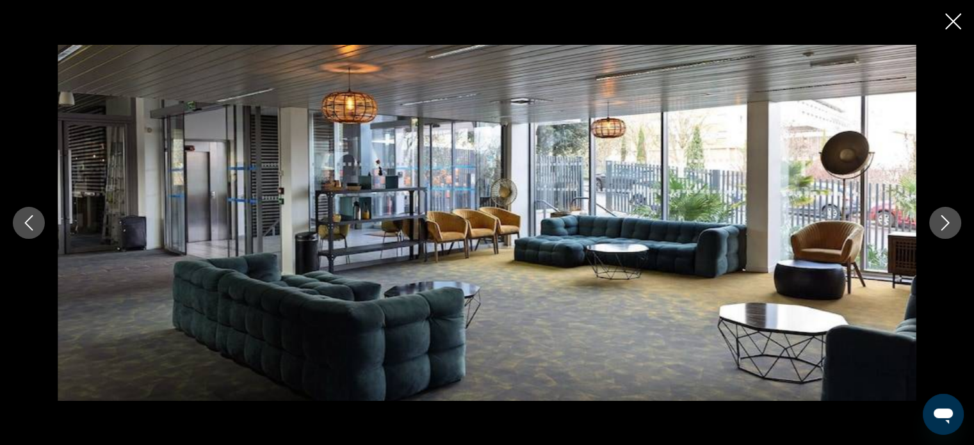
click at [952, 224] on icon "Next image" at bounding box center [945, 222] width 15 height 15
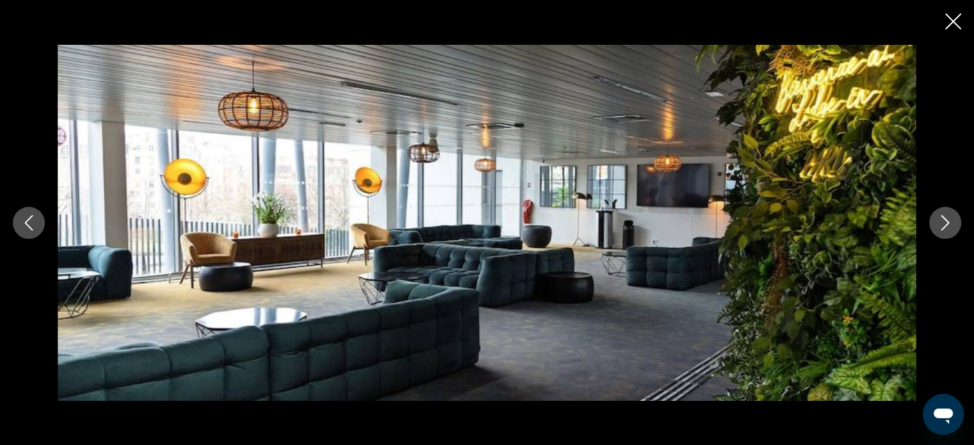
click at [952, 224] on icon "Next image" at bounding box center [945, 222] width 15 height 15
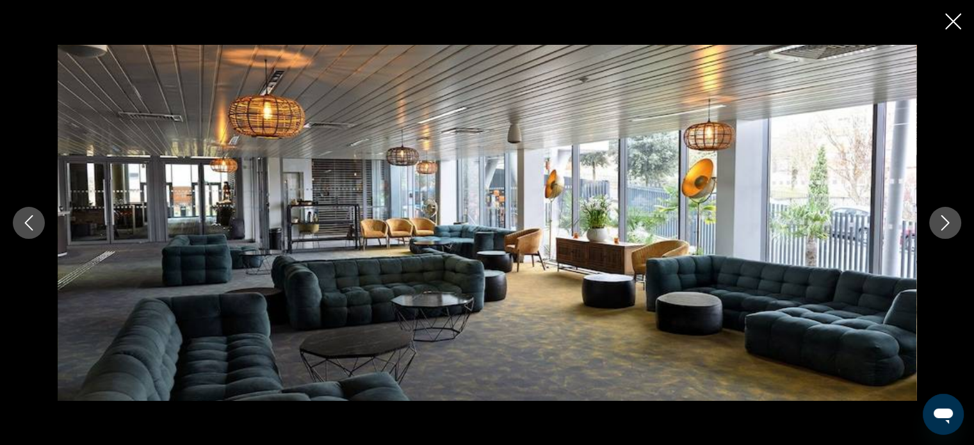
click at [955, 14] on icon "Close slideshow" at bounding box center [953, 21] width 16 height 16
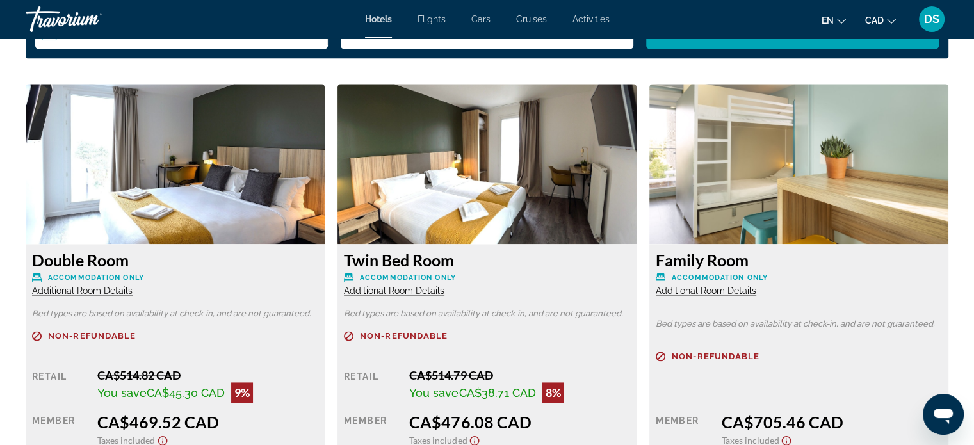
scroll to position [1793, 0]
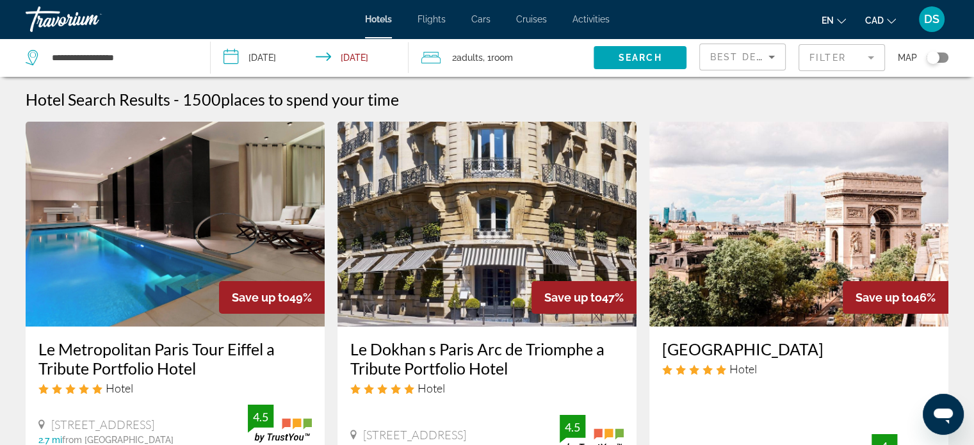
scroll to position [64, 0]
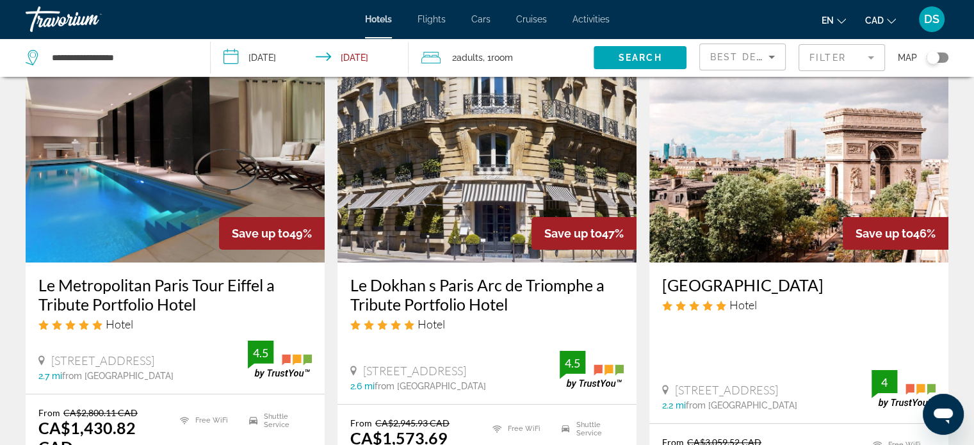
click at [753, 56] on span "Best Deals" at bounding box center [743, 57] width 67 height 10
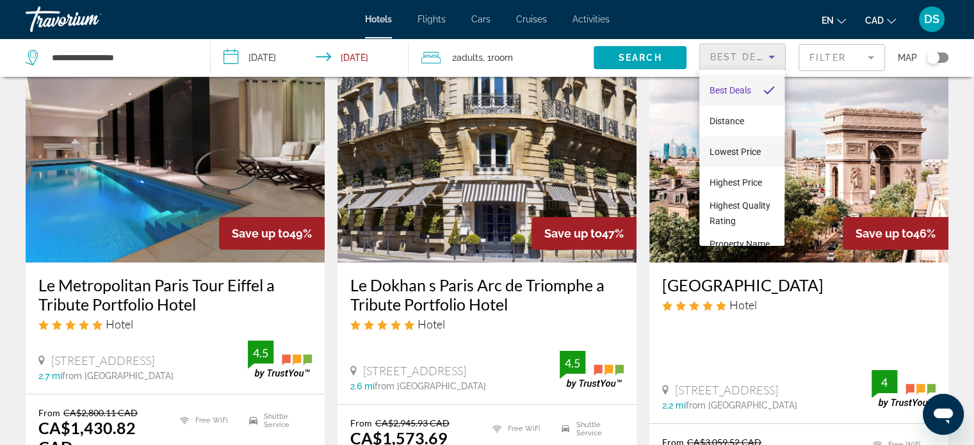
click at [734, 147] on span "Lowest Price" at bounding box center [735, 152] width 51 height 10
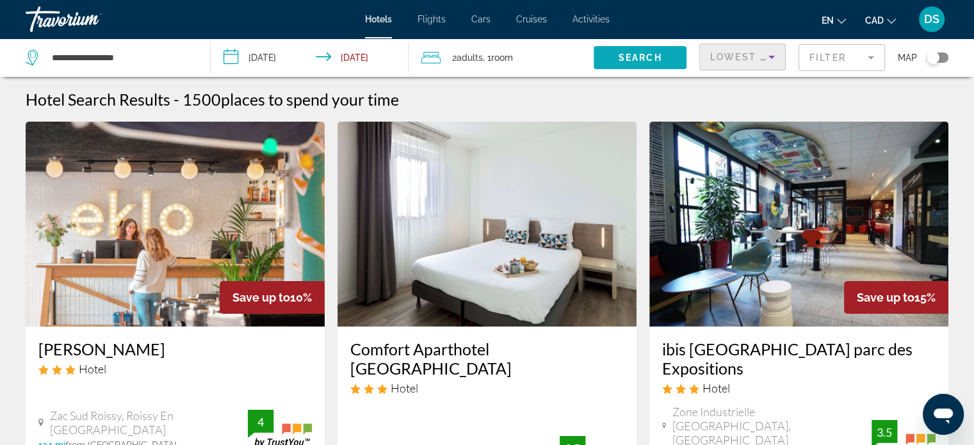
drag, startPoint x: 623, startPoint y: 49, endPoint x: 637, endPoint y: 73, distance: 27.6
click at [623, 49] on span "Search widget" at bounding box center [640, 57] width 93 height 31
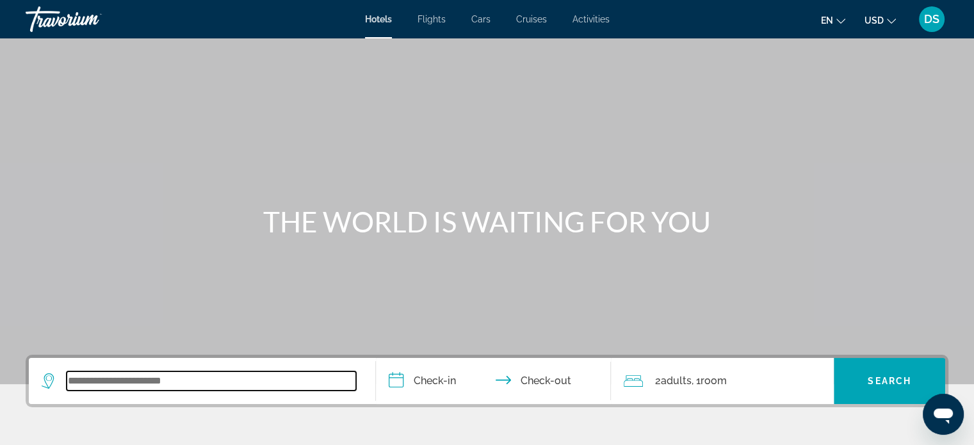
click at [192, 373] on input "Search widget" at bounding box center [212, 381] width 290 height 19
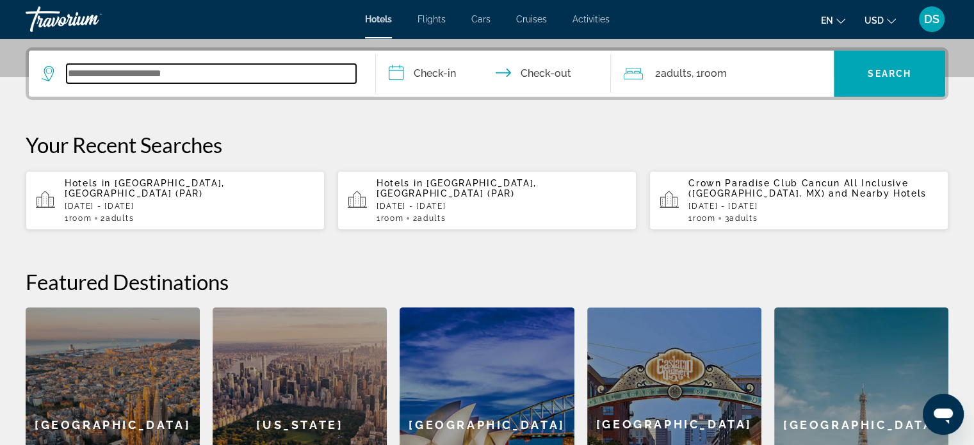
scroll to position [313, 0]
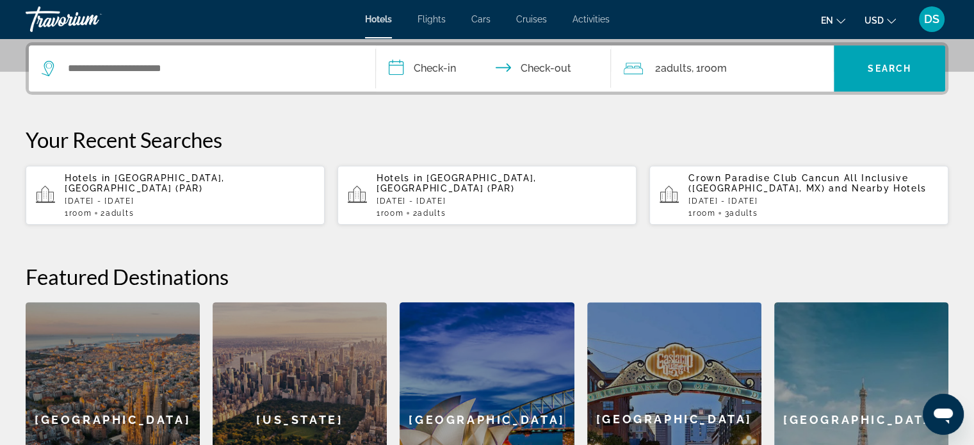
click at [154, 197] on p "[DATE] - [DATE]" at bounding box center [190, 201] width 250 height 9
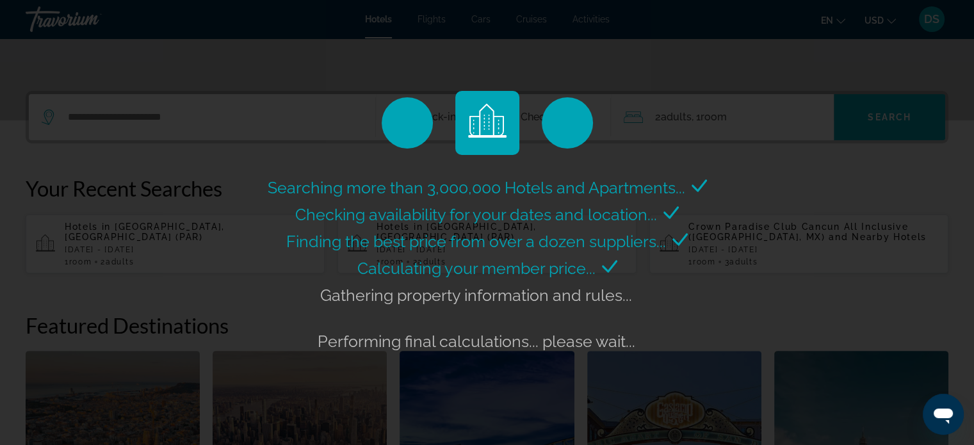
scroll to position [184, 0]
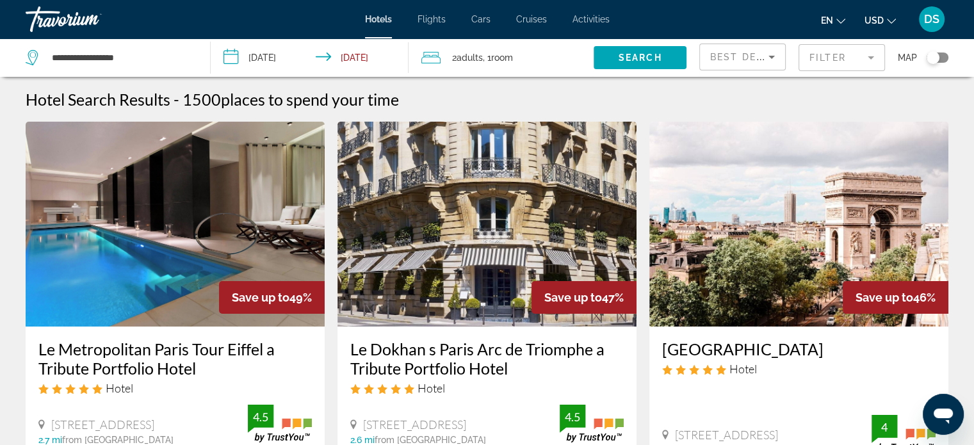
click at [728, 53] on span "Best Deals" at bounding box center [743, 57] width 67 height 10
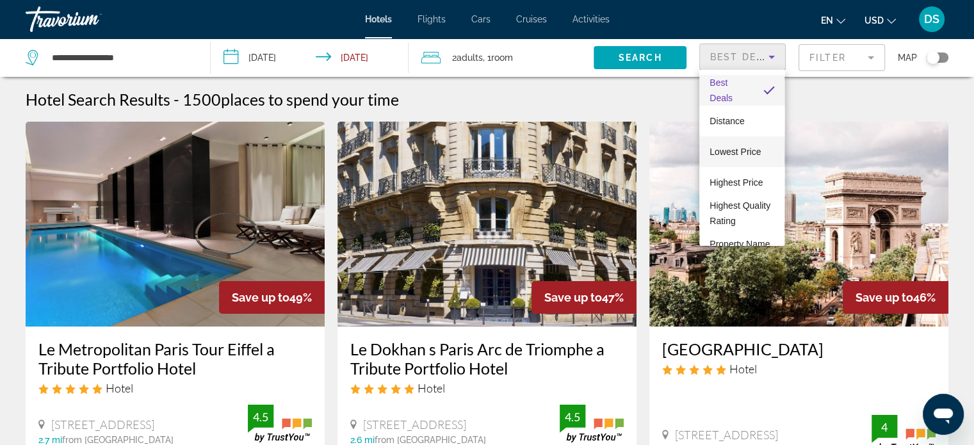
click at [728, 152] on span "Lowest Price" at bounding box center [735, 152] width 51 height 10
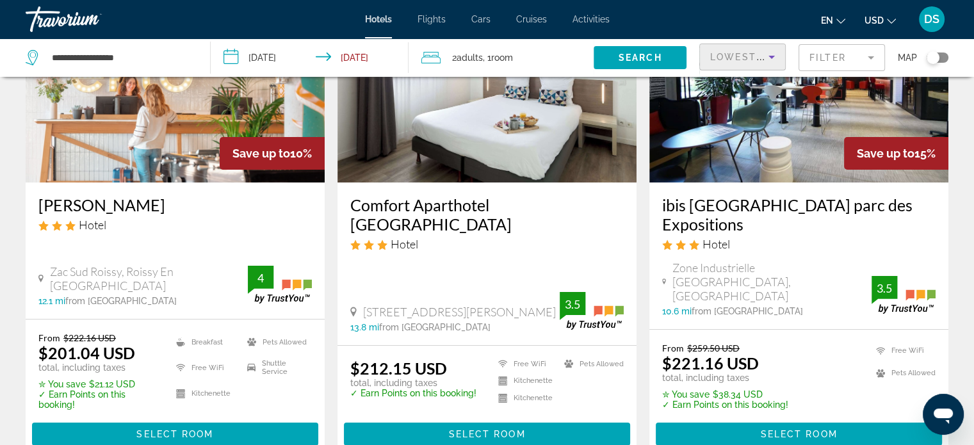
scroll to position [64, 0]
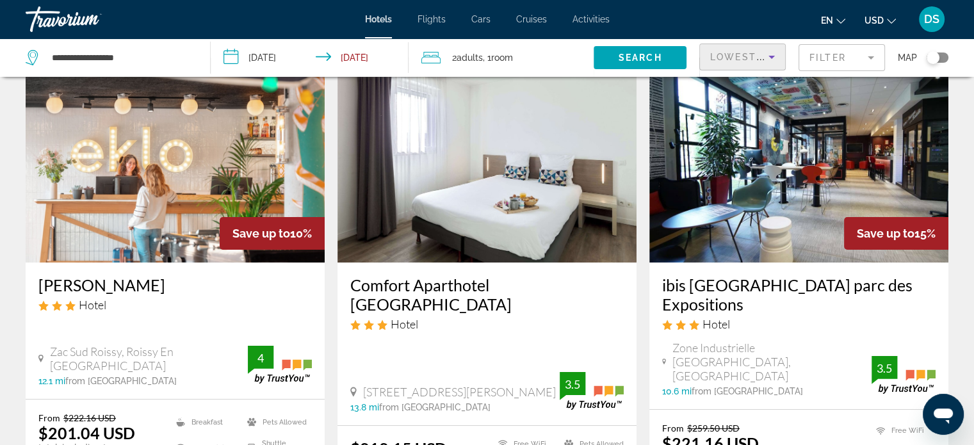
click at [874, 18] on span "USD" at bounding box center [874, 20] width 19 height 10
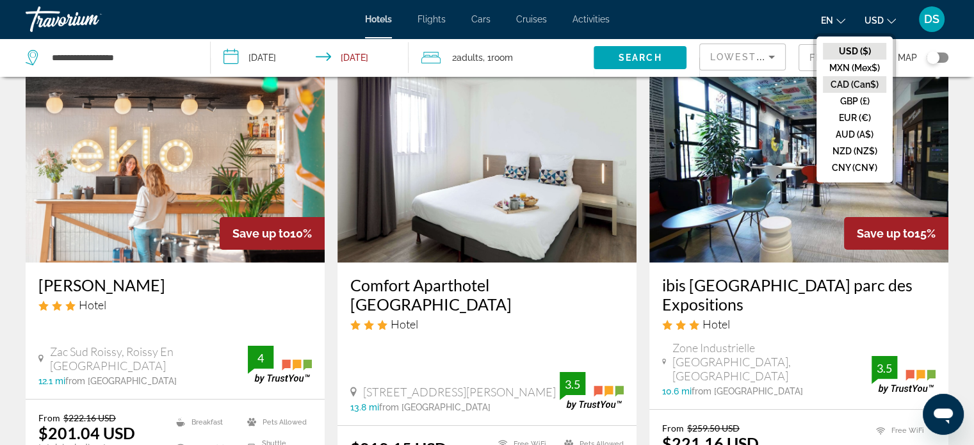
click at [860, 82] on button "CAD (Can$)" at bounding box center [854, 84] width 63 height 17
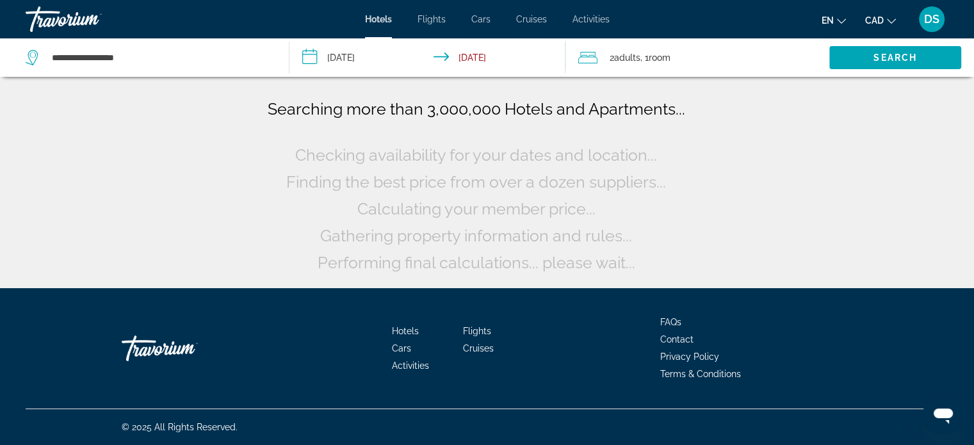
scroll to position [0, 0]
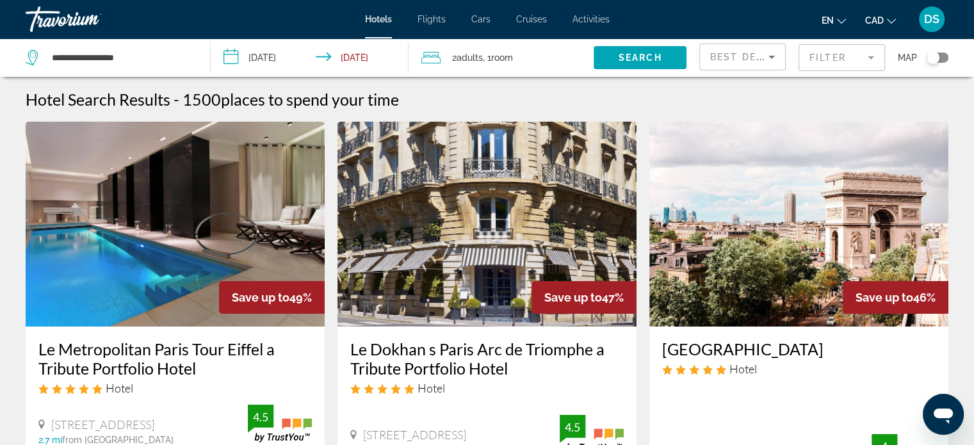
click at [773, 59] on icon "Sort by" at bounding box center [771, 56] width 15 height 15
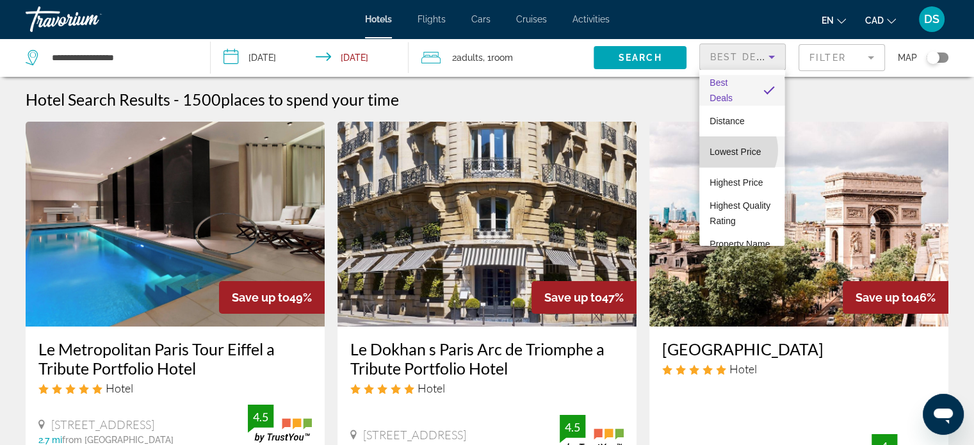
click at [726, 150] on span "Lowest Price" at bounding box center [735, 152] width 51 height 10
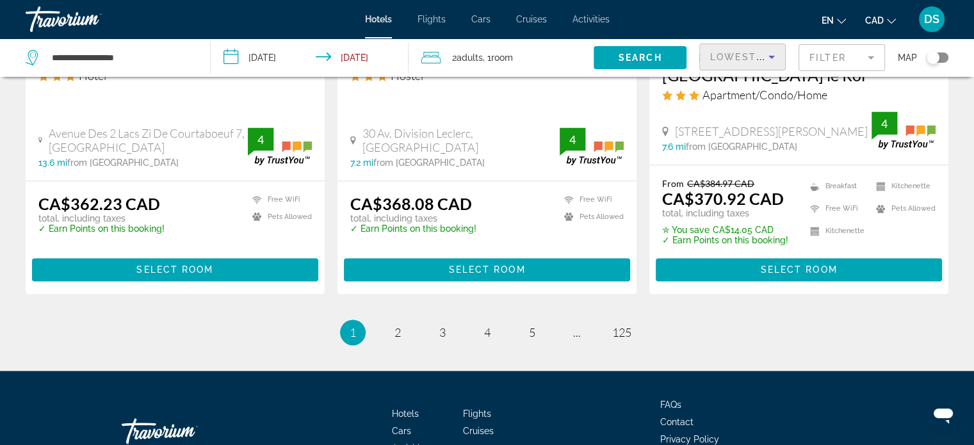
scroll to position [1843, 0]
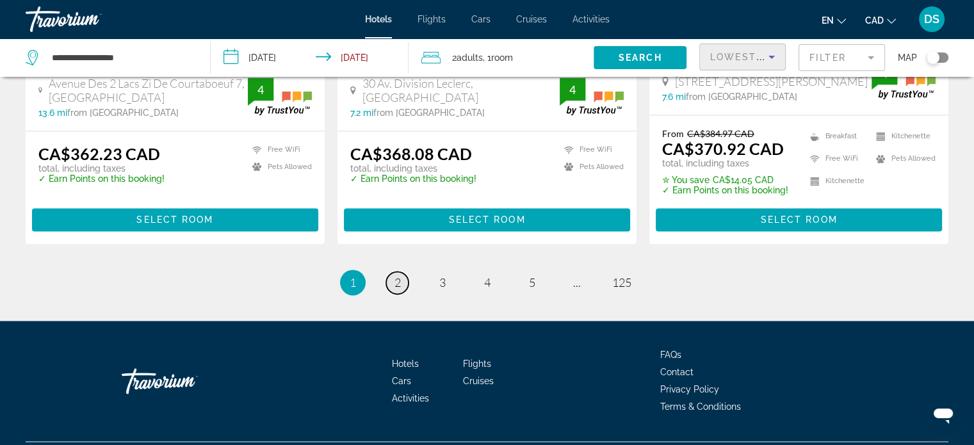
click at [397, 275] on span "2" at bounding box center [398, 282] width 6 height 14
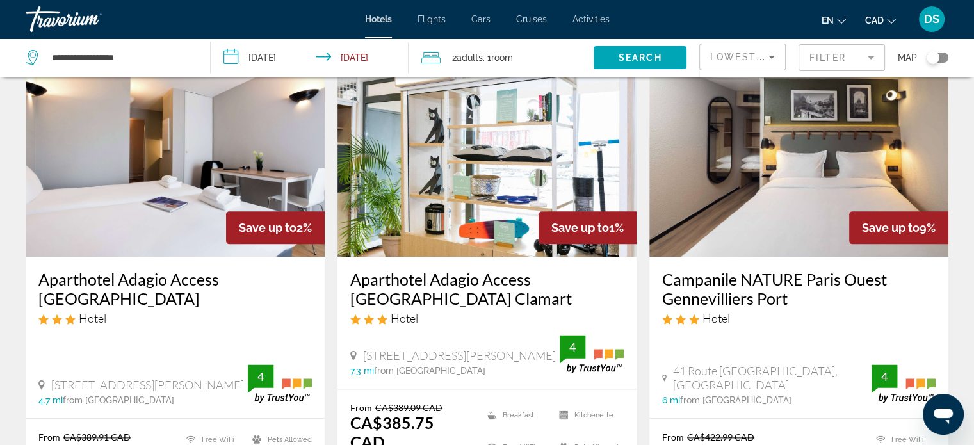
scroll to position [1537, 0]
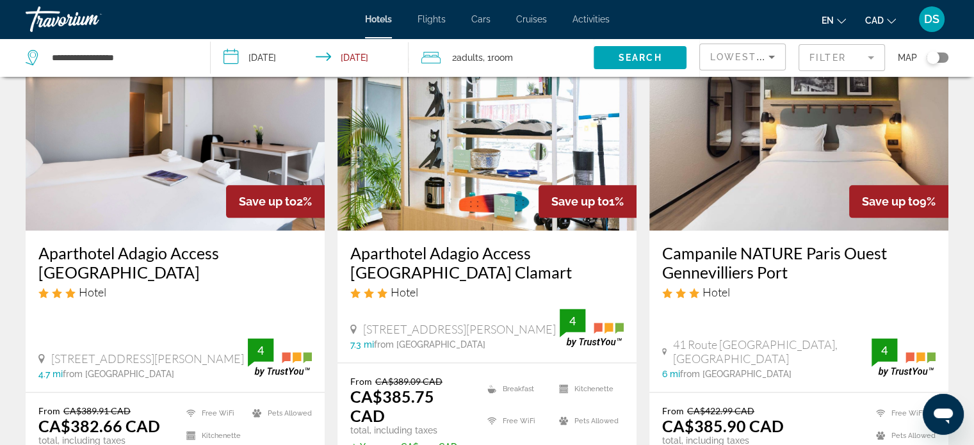
click at [475, 170] on img "Main content" at bounding box center [487, 128] width 299 height 205
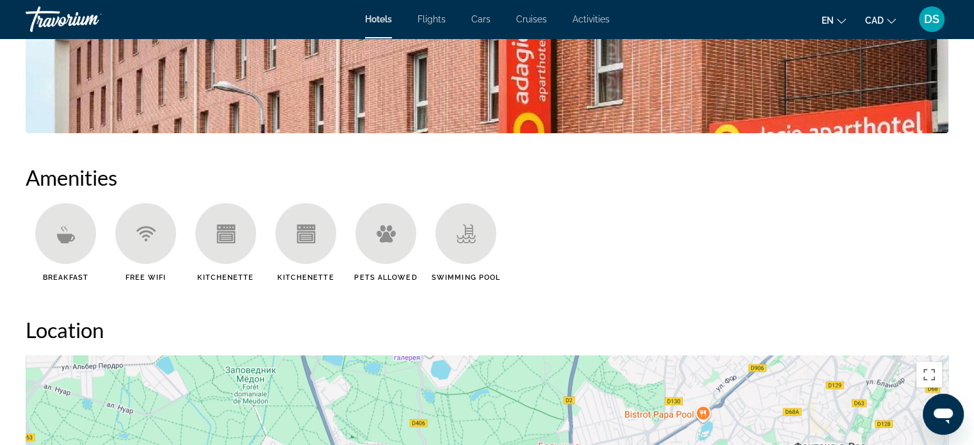
scroll to position [705, 0]
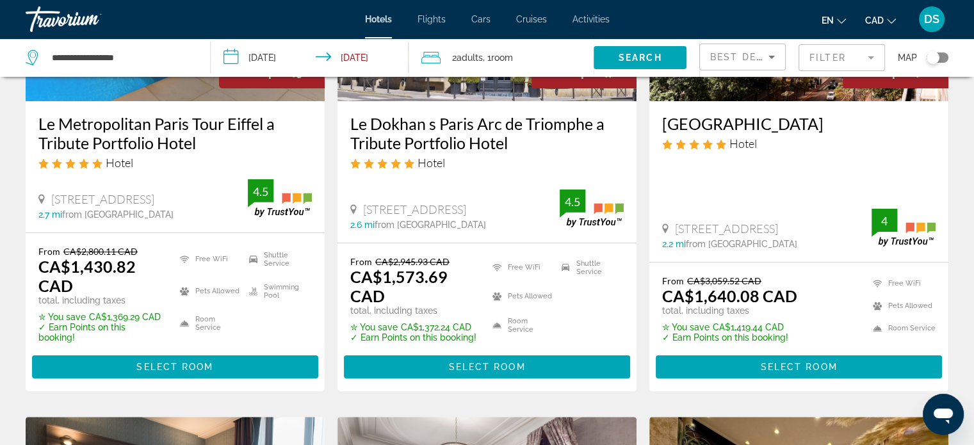
scroll to position [64, 0]
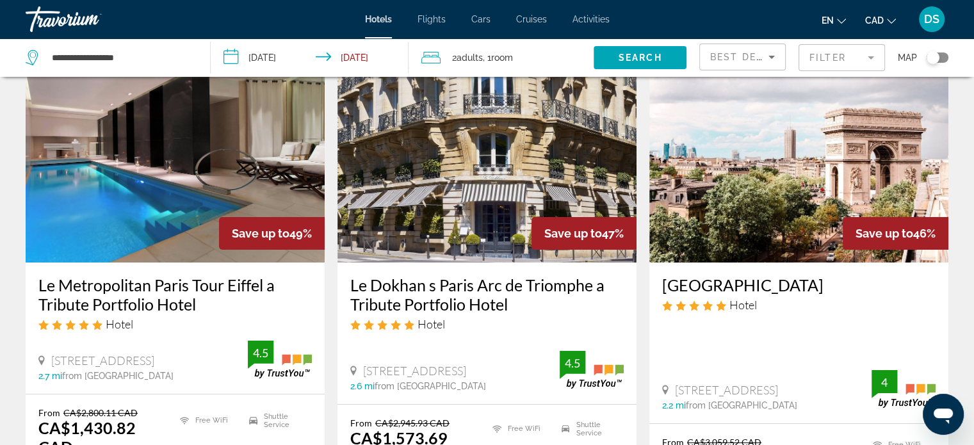
click at [772, 53] on icon "Sort by" at bounding box center [771, 56] width 15 height 15
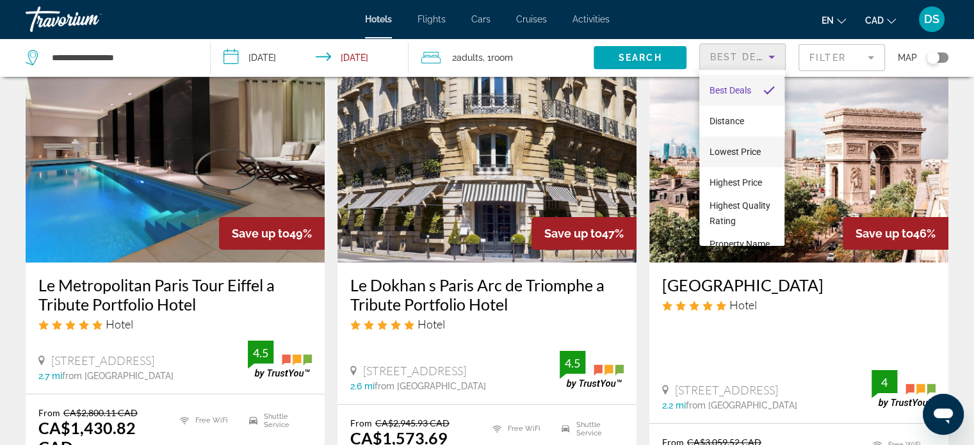
click at [724, 147] on span "Lowest Price" at bounding box center [735, 152] width 51 height 10
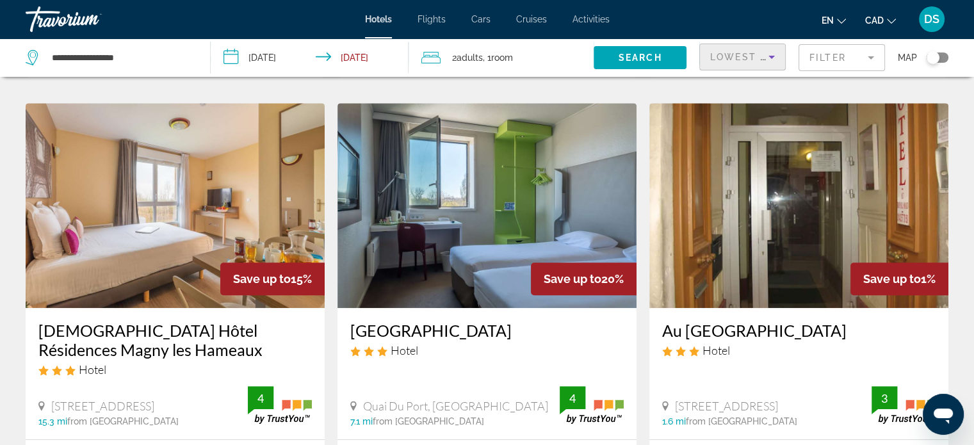
scroll to position [512, 0]
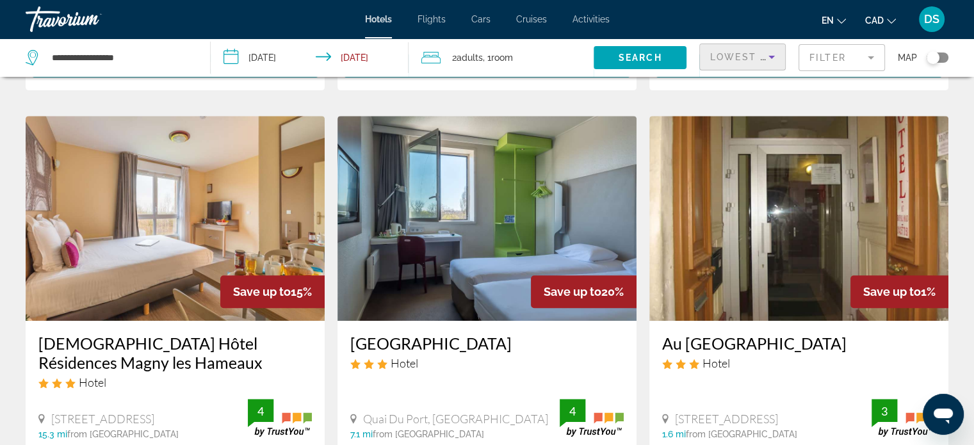
click at [803, 233] on img "Main content" at bounding box center [798, 218] width 299 height 205
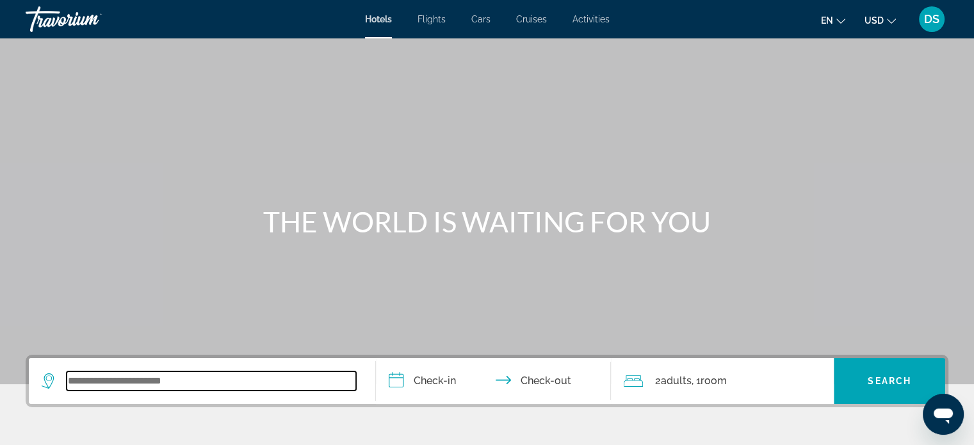
click at [192, 381] on input "Search widget" at bounding box center [212, 381] width 290 height 19
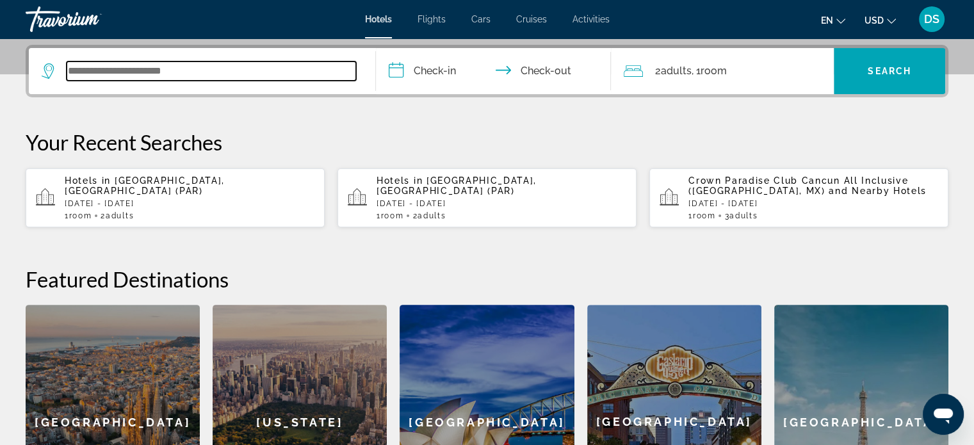
scroll to position [313, 0]
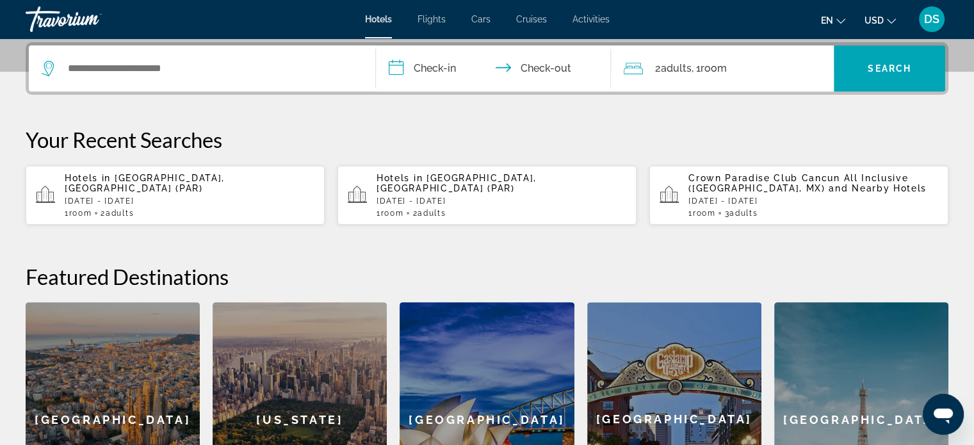
click at [117, 197] on p "[DATE] - [DATE]" at bounding box center [190, 201] width 250 height 9
